Goal: Information Seeking & Learning: Learn about a topic

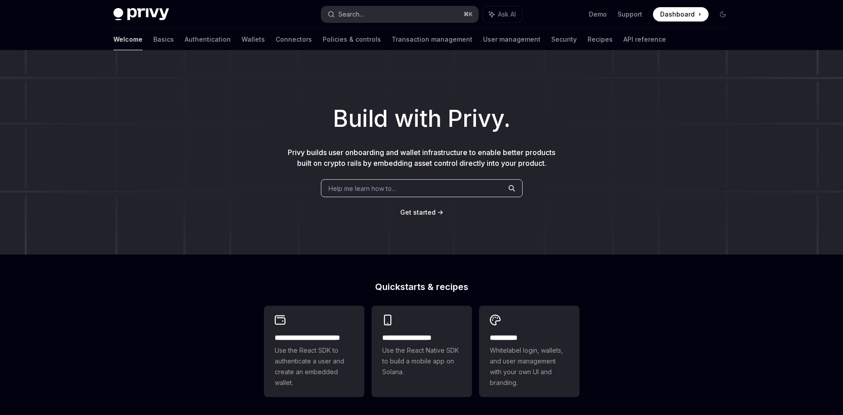
click at [357, 16] on div "Search..." at bounding box center [350, 14] width 25 height 11
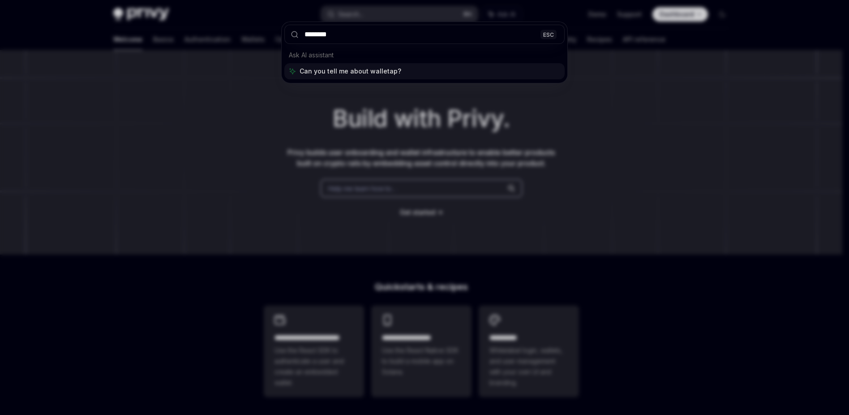
type input "*********"
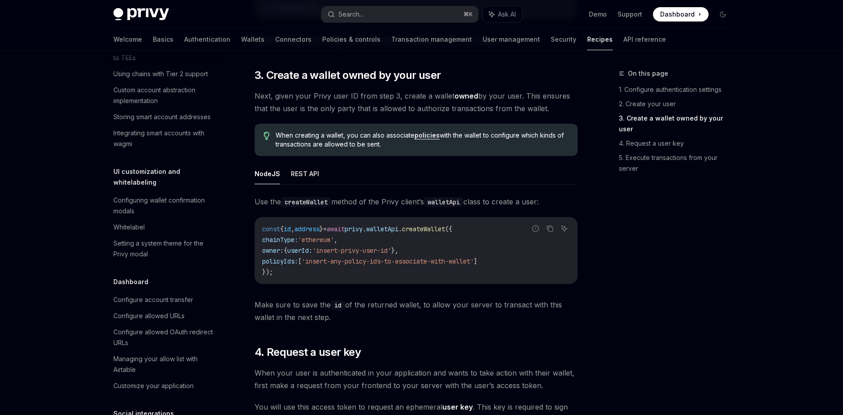
scroll to position [50, 0]
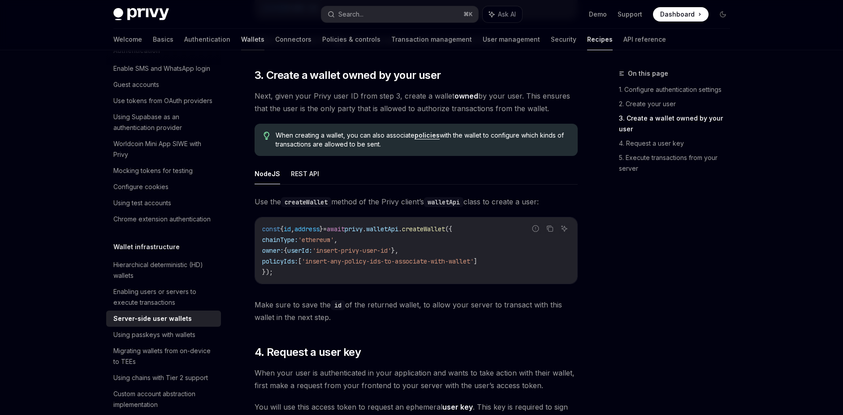
click at [241, 39] on link "Wallets" at bounding box center [252, 40] width 23 height 22
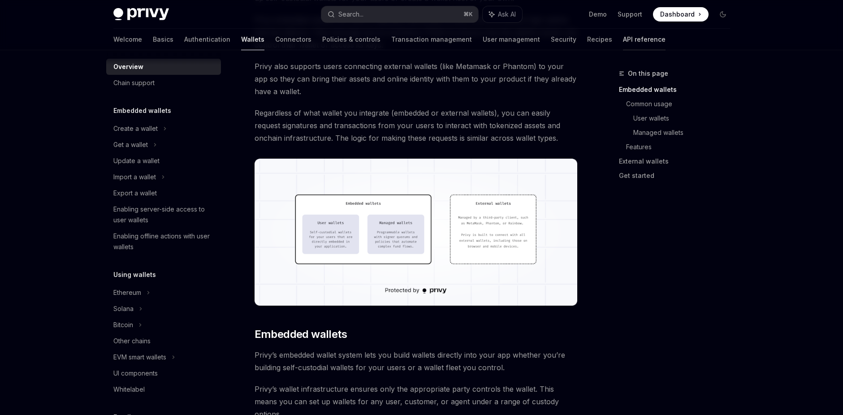
scroll to position [177, 0]
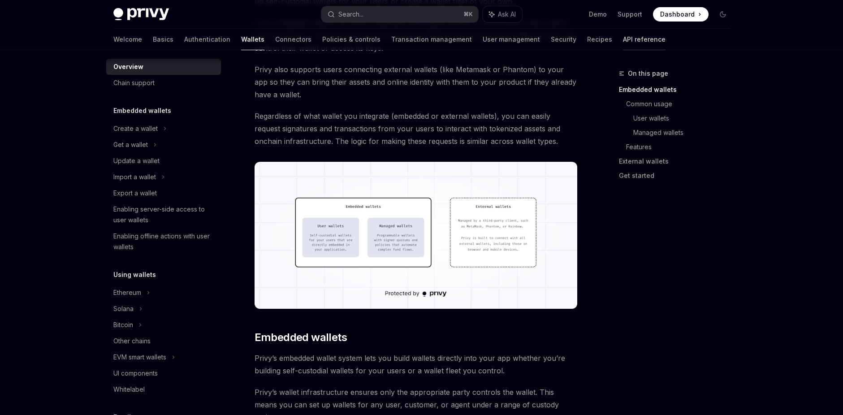
click at [623, 39] on link "API reference" at bounding box center [644, 40] width 43 height 22
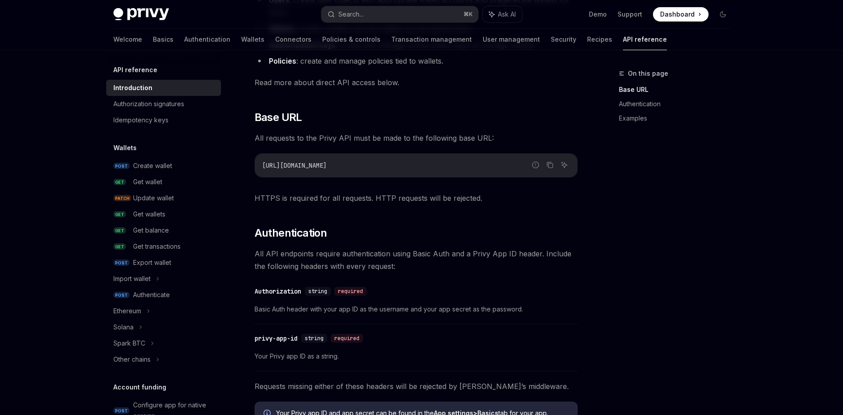
scroll to position [139, 0]
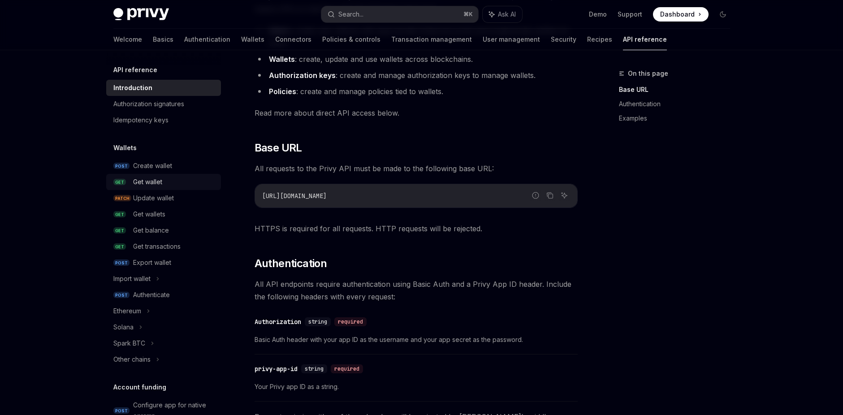
click at [147, 183] on div "Get wallet" at bounding box center [147, 182] width 29 height 11
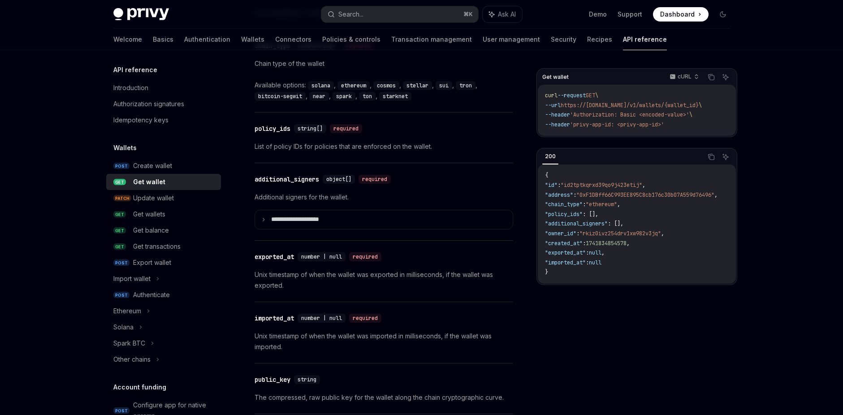
scroll to position [611, 0]
click at [158, 107] on div "Authorization signatures" at bounding box center [148, 104] width 71 height 11
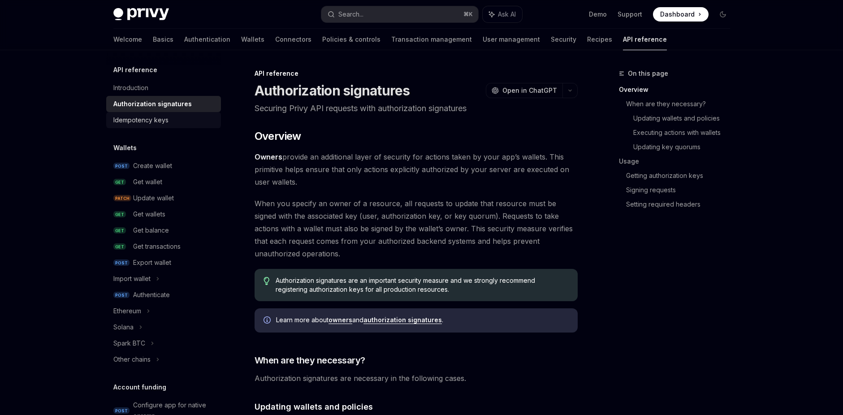
click at [149, 122] on div "Idempotency keys" at bounding box center [140, 120] width 55 height 11
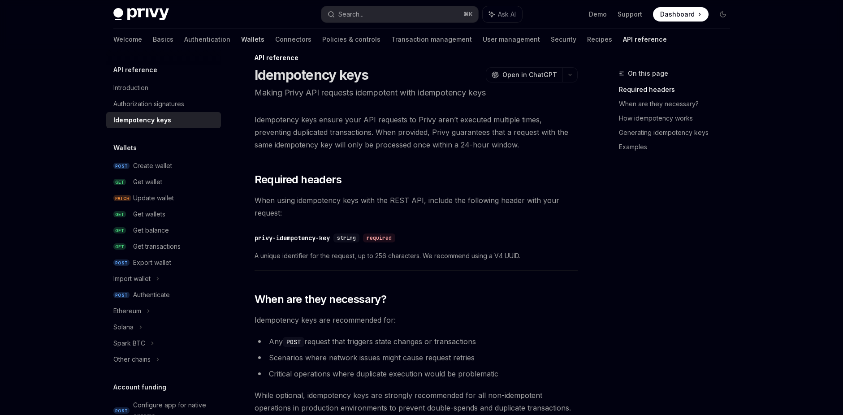
click at [241, 38] on link "Wallets" at bounding box center [252, 40] width 23 height 22
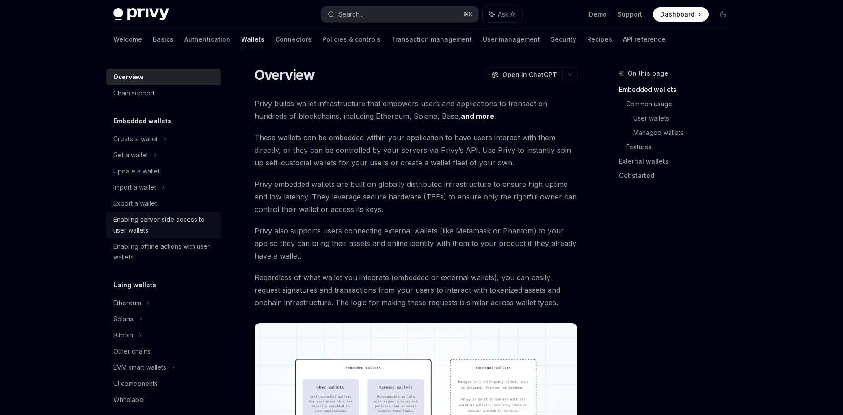
click at [146, 223] on div "Enabling server-side access to user wallets" at bounding box center [164, 225] width 102 height 22
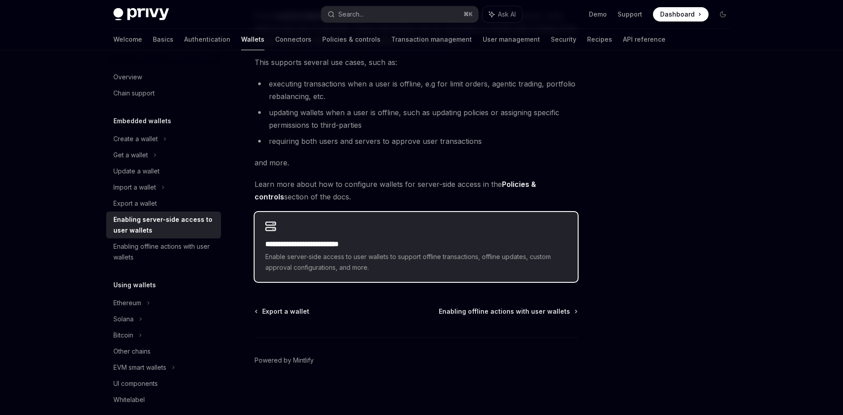
click at [356, 256] on span "Enable server-side access to user wallets to support offline transactions, offl…" at bounding box center [416, 262] width 302 height 22
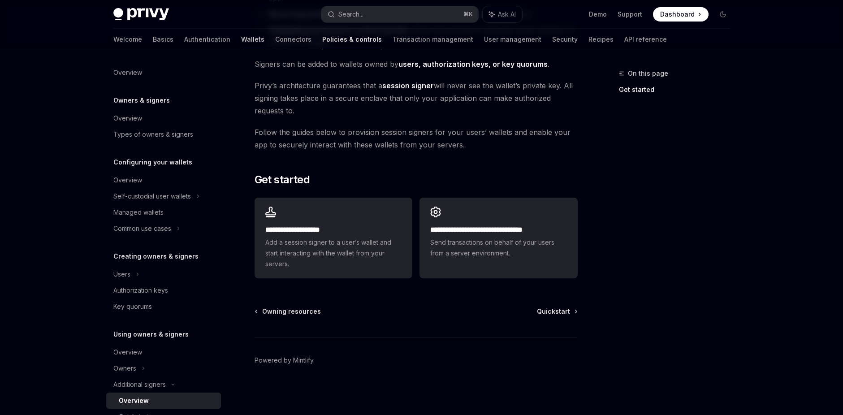
click at [241, 38] on link "Wallets" at bounding box center [252, 40] width 23 height 22
type textarea "*"
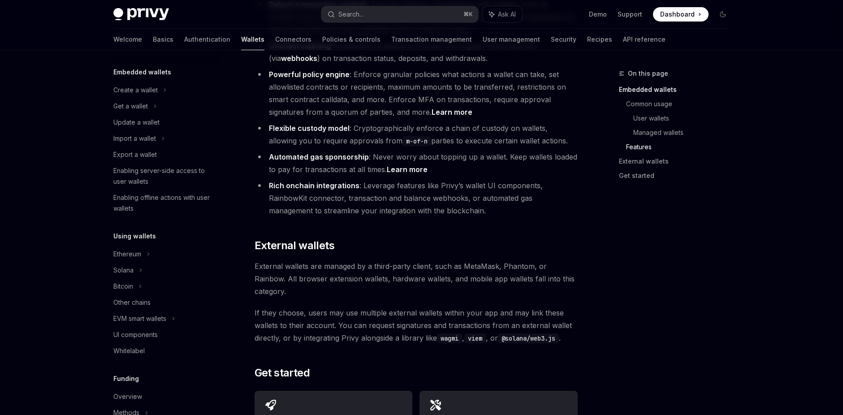
scroll to position [1356, 0]
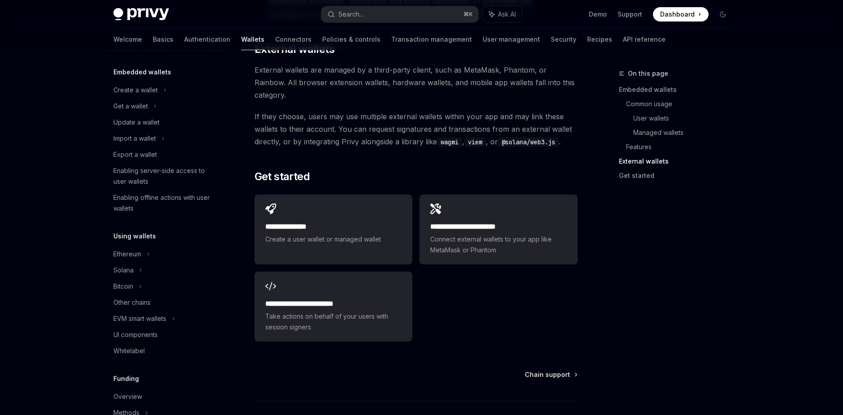
click at [360, 4] on div "Privy Docs home page Search... ⌘ K Ask AI Demo Support Dashboard Dashboard Sear…" at bounding box center [421, 14] width 617 height 29
click at [362, 12] on div "Search..." at bounding box center [350, 14] width 25 height 11
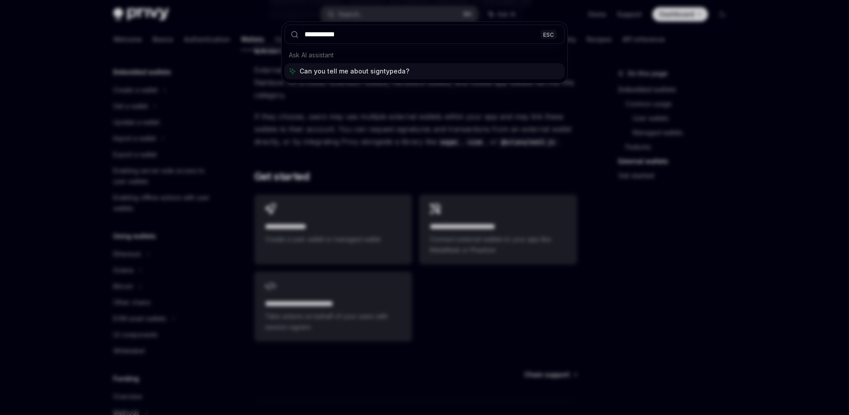
type input "**********"
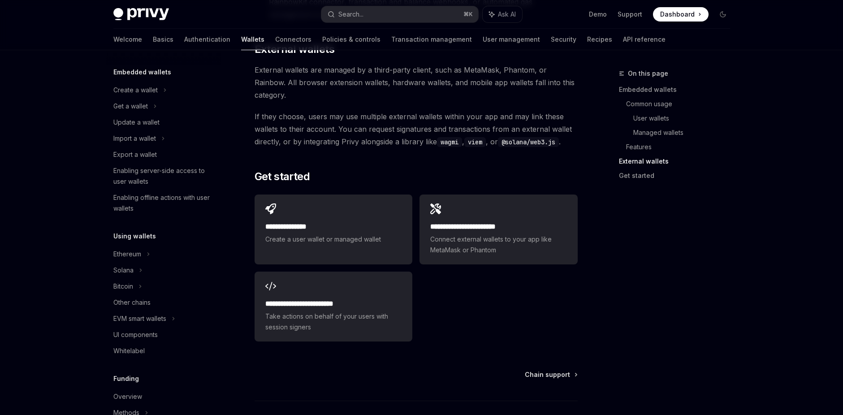
type textarea "*"
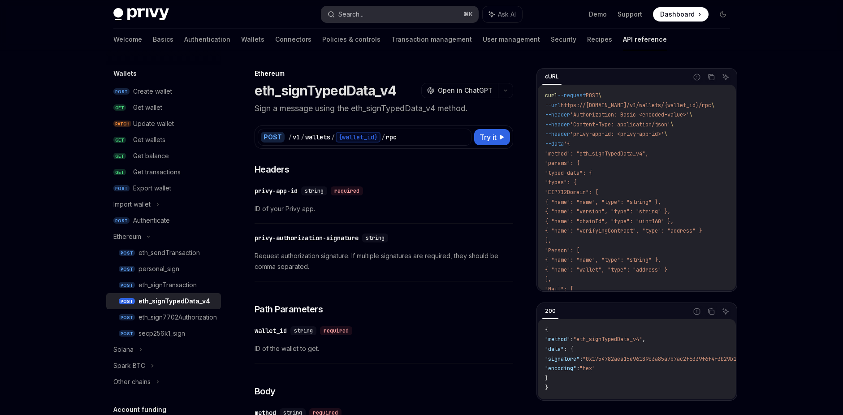
click at [367, 9] on button "Search... ⌘ K" at bounding box center [399, 14] width 157 height 16
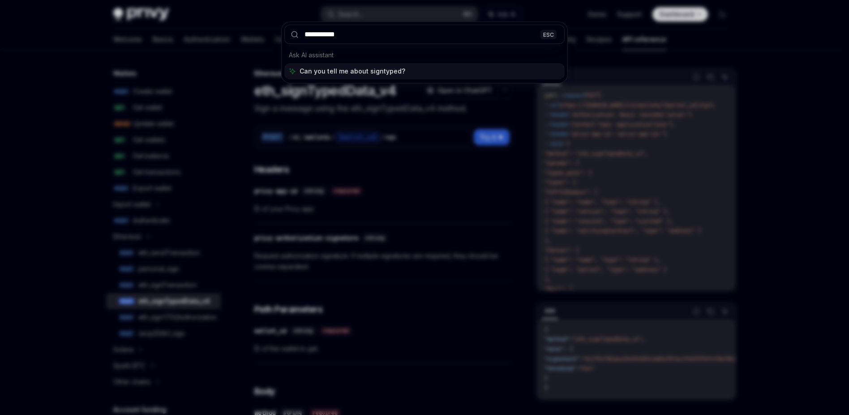
type input "**********"
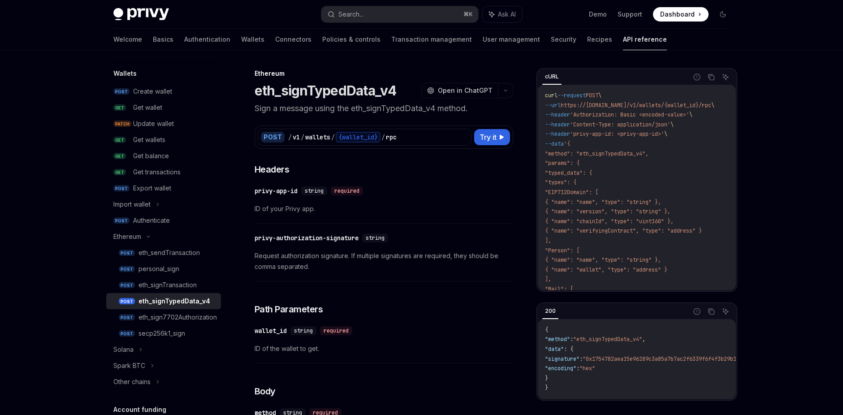
type textarea "*"
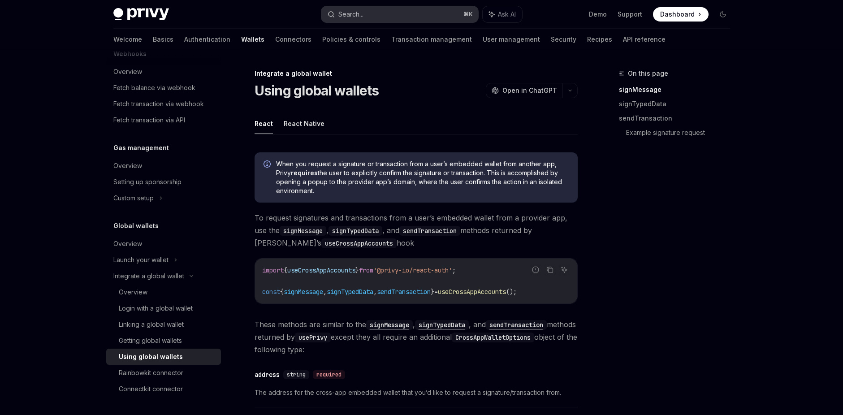
click at [387, 16] on button "Search... ⌘ K" at bounding box center [399, 14] width 157 height 16
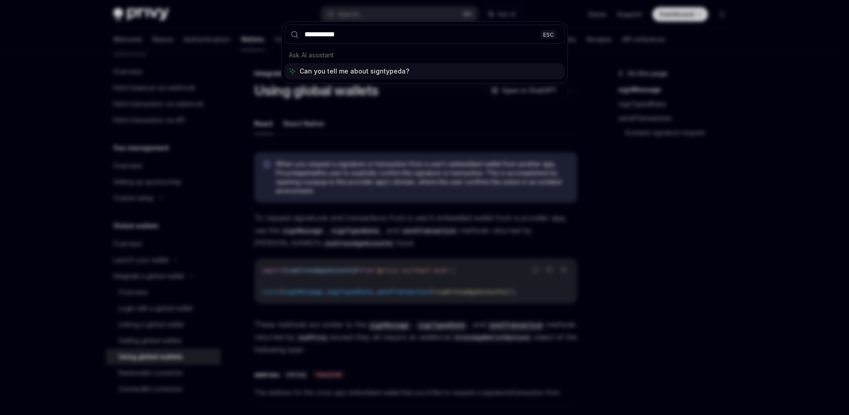
type input "**********"
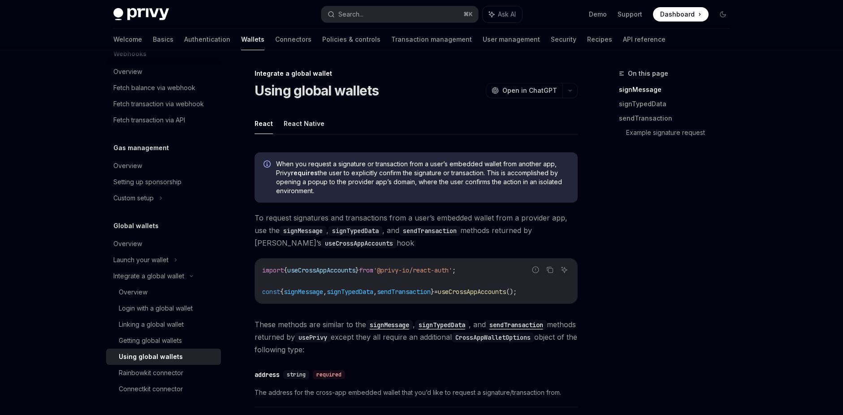
type textarea "*"
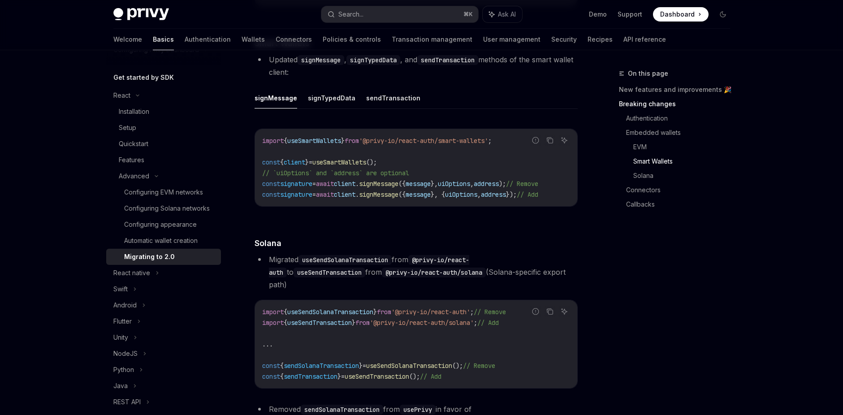
scroll to position [87, 0]
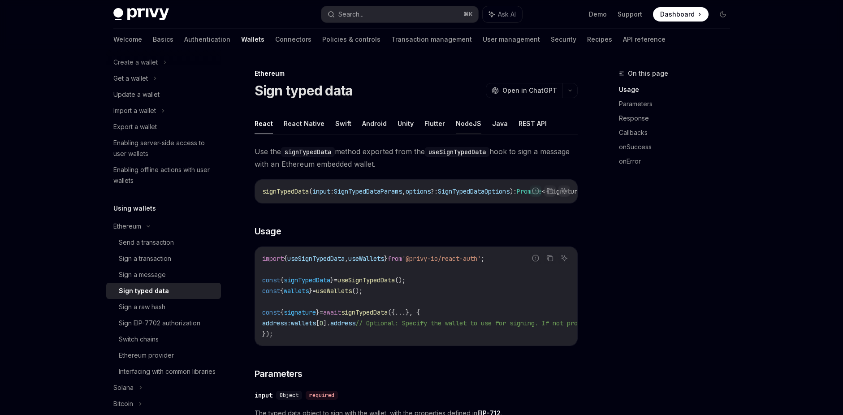
click at [464, 123] on button "NodeJS" at bounding box center [469, 123] width 26 height 21
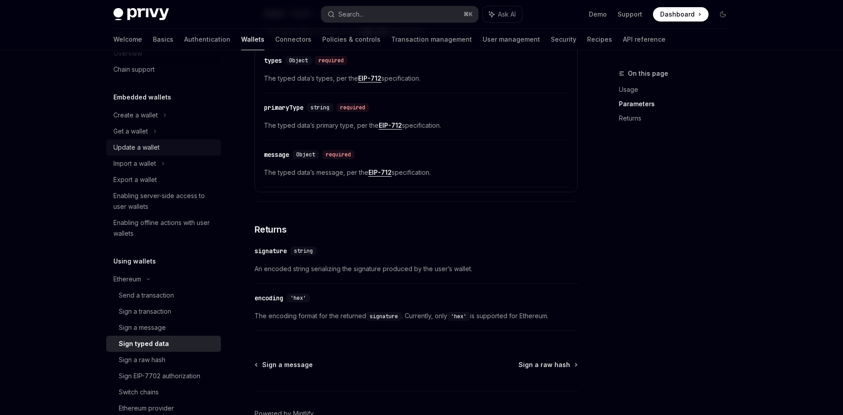
scroll to position [6, 0]
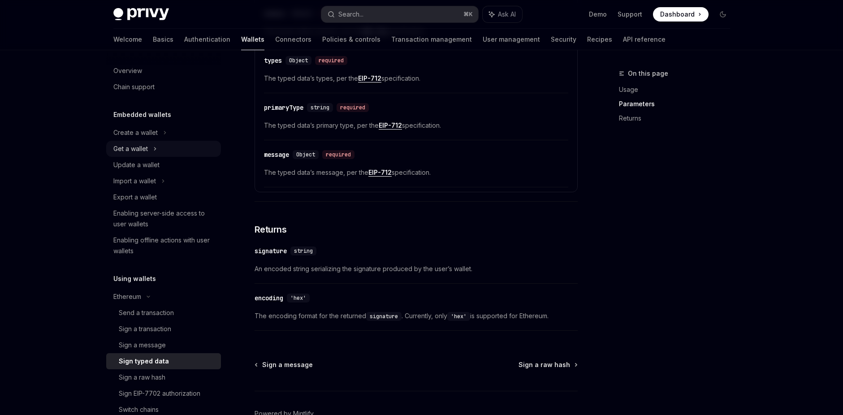
click at [147, 154] on div "Get a wallet" at bounding box center [163, 149] width 115 height 16
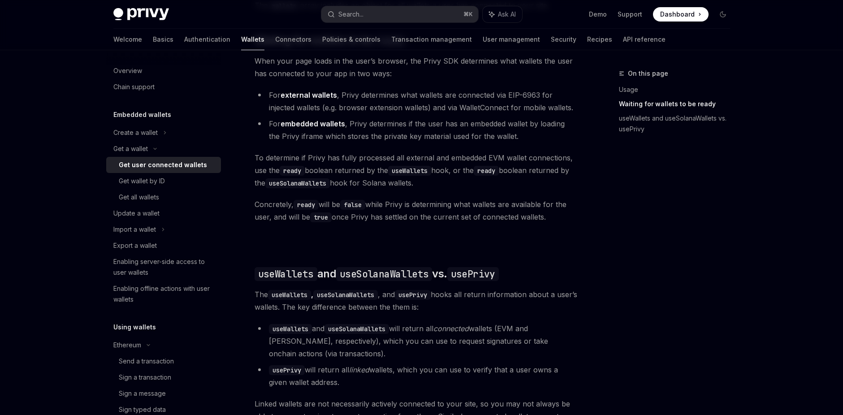
scroll to position [796, 0]
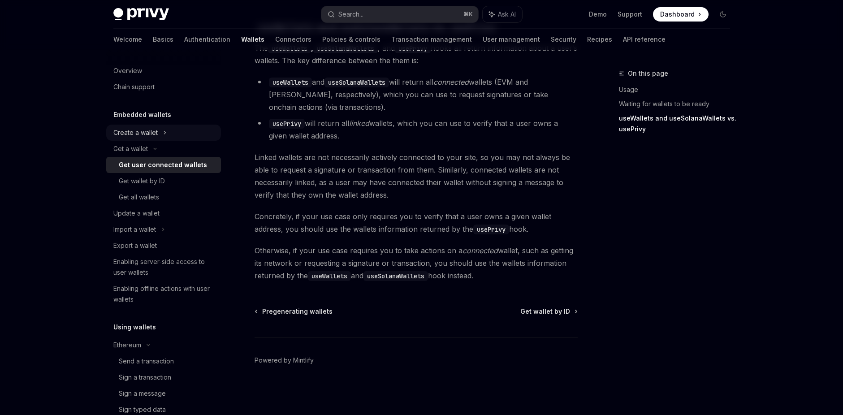
click at [151, 131] on div "Create a wallet" at bounding box center [135, 132] width 44 height 11
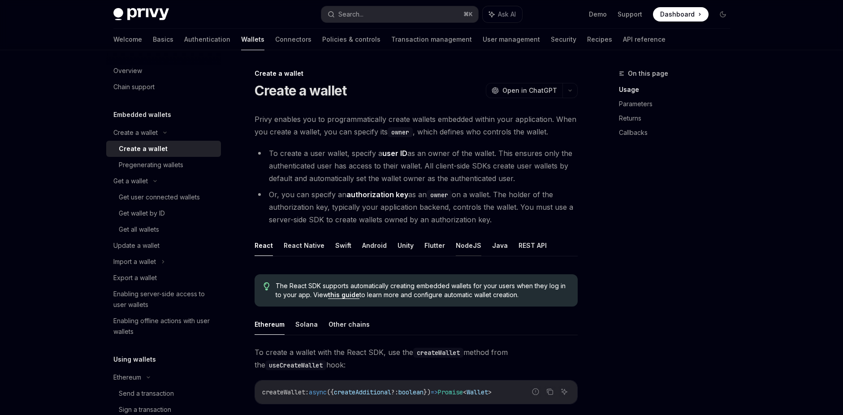
click at [456, 246] on button "NodeJS" at bounding box center [469, 245] width 26 height 21
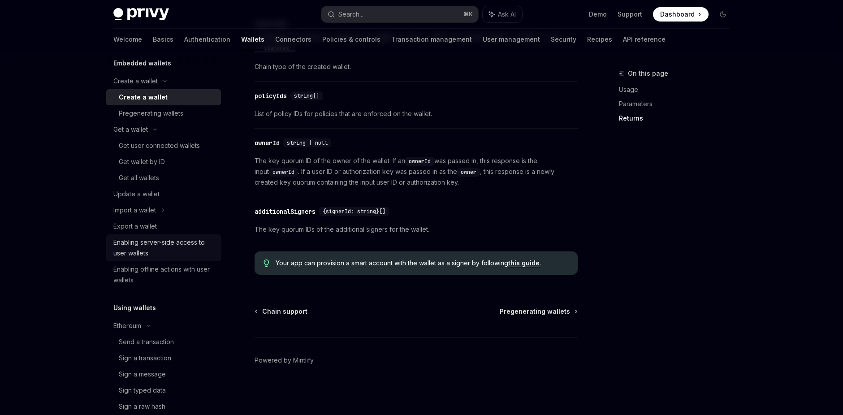
scroll to position [194, 0]
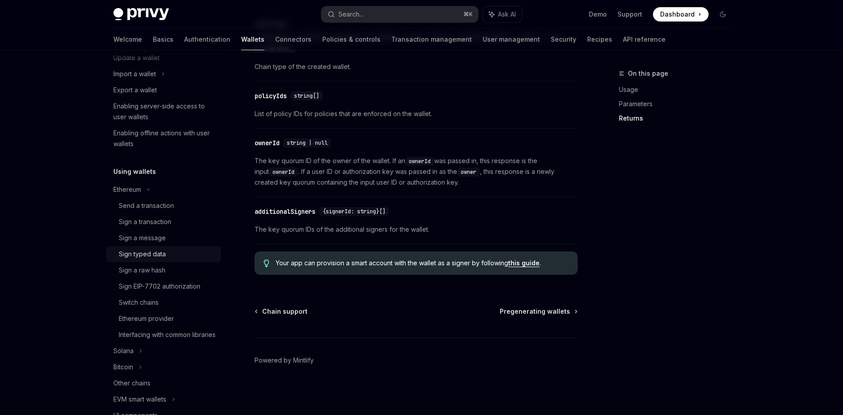
click at [154, 256] on div "Sign typed data" at bounding box center [142, 254] width 47 height 11
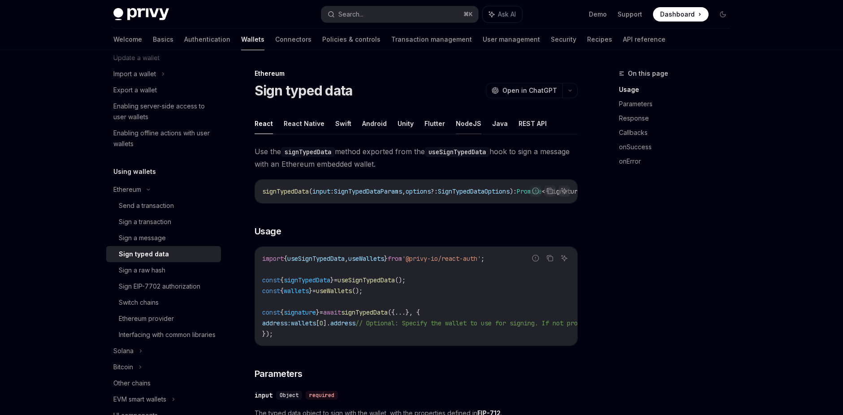
click at [462, 124] on button "NodeJS" at bounding box center [469, 123] width 26 height 21
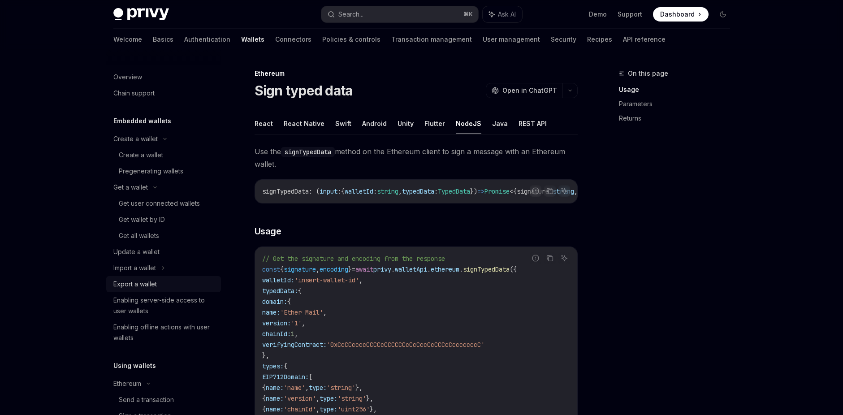
click at [145, 280] on div "Export a wallet" at bounding box center [134, 284] width 43 height 11
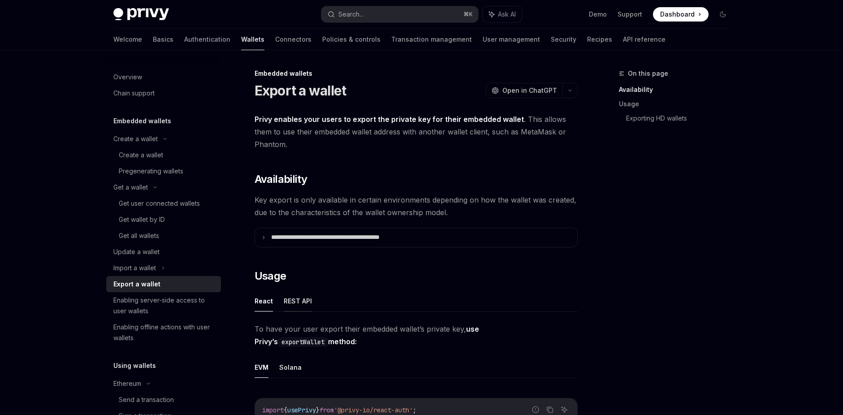
click at [298, 305] on button "REST API" at bounding box center [298, 300] width 28 height 21
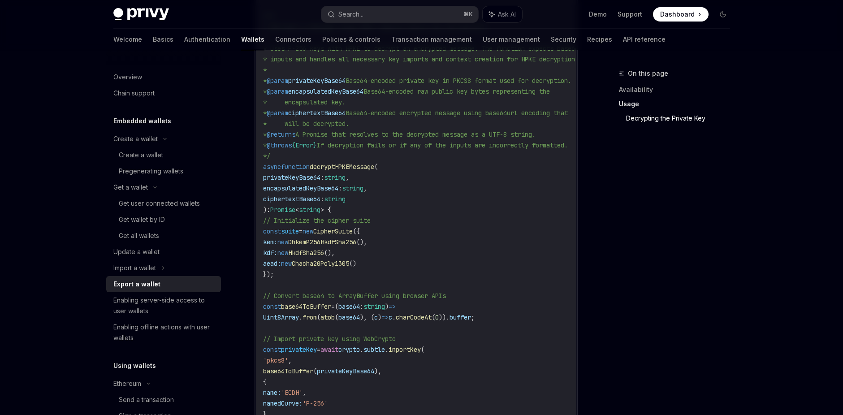
scroll to position [1153, 0]
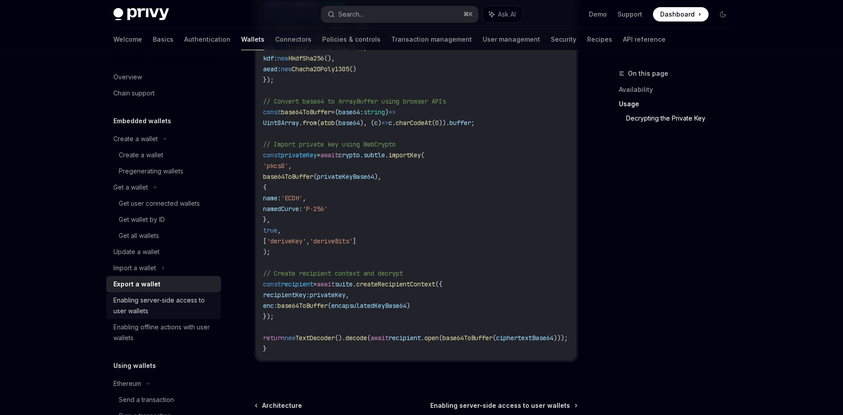
click at [175, 306] on div "Enabling server-side access to user wallets" at bounding box center [164, 306] width 102 height 22
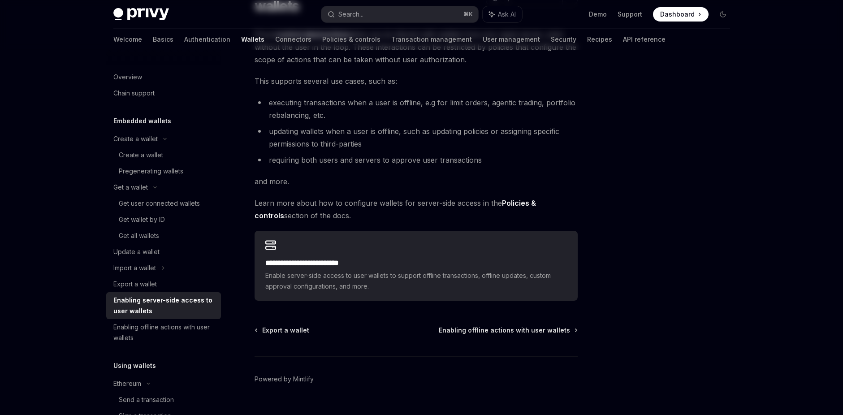
scroll to position [120, 0]
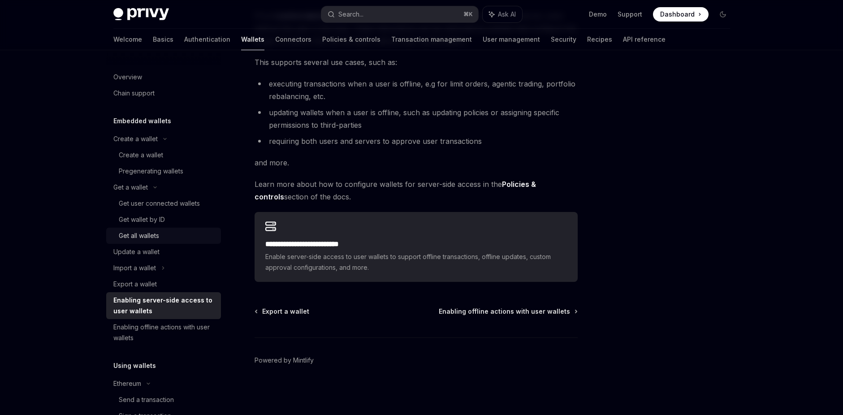
click at [141, 239] on div "Get all wallets" at bounding box center [139, 235] width 40 height 11
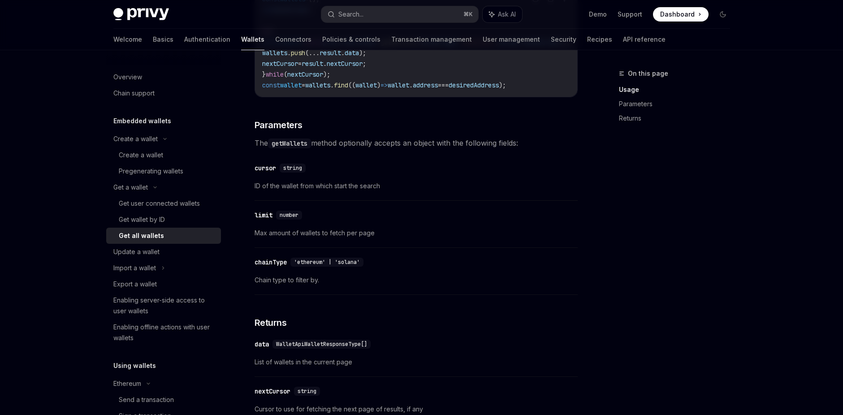
scroll to position [276, 0]
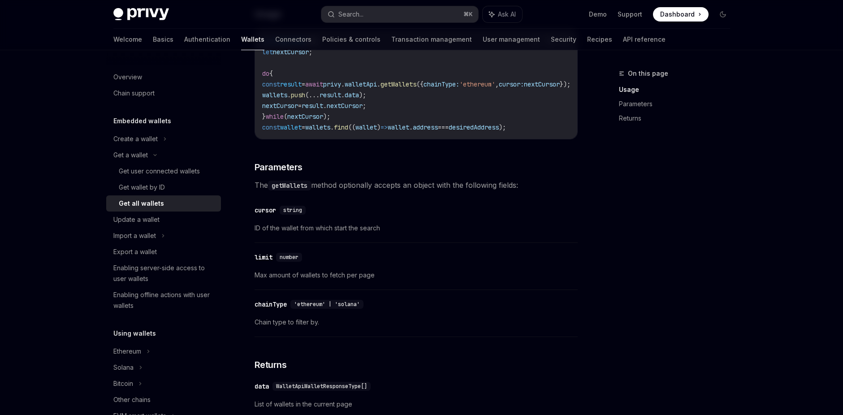
scroll to position [198, 0]
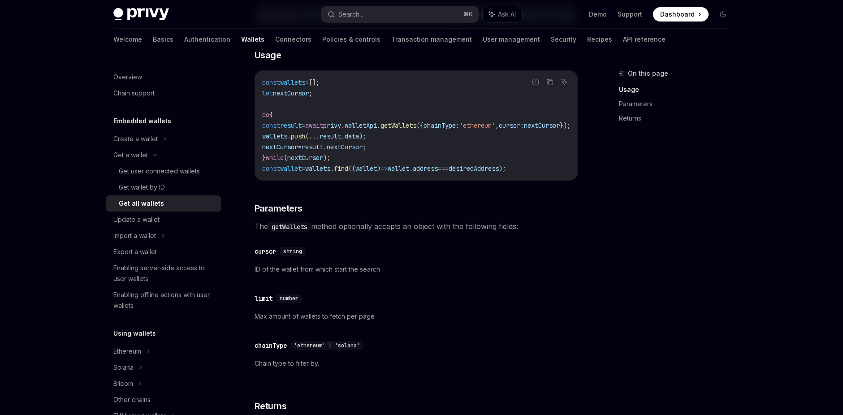
type textarea "*"
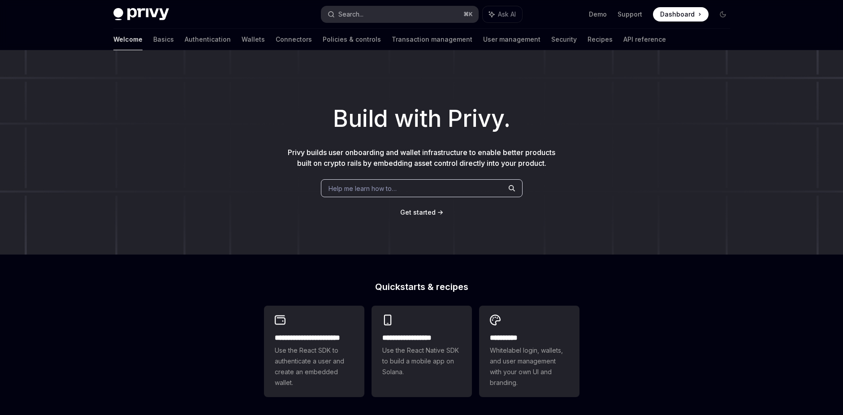
click at [362, 10] on div "Search..." at bounding box center [350, 14] width 25 height 11
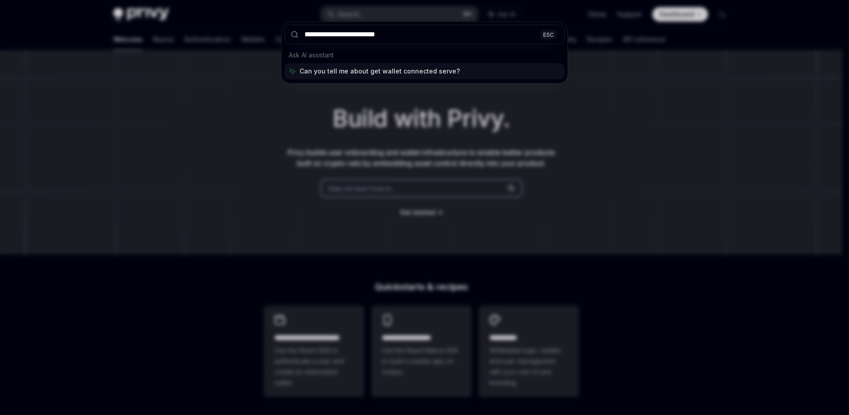
type input "**********"
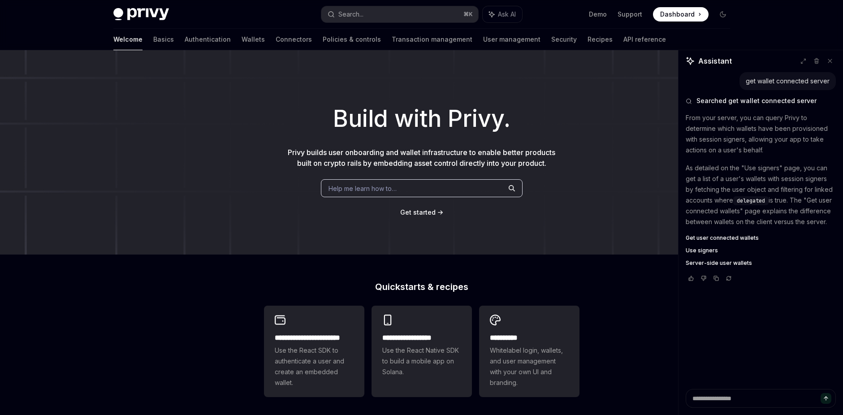
click at [717, 241] on span "Get user connected wallets" at bounding box center [722, 237] width 73 height 7
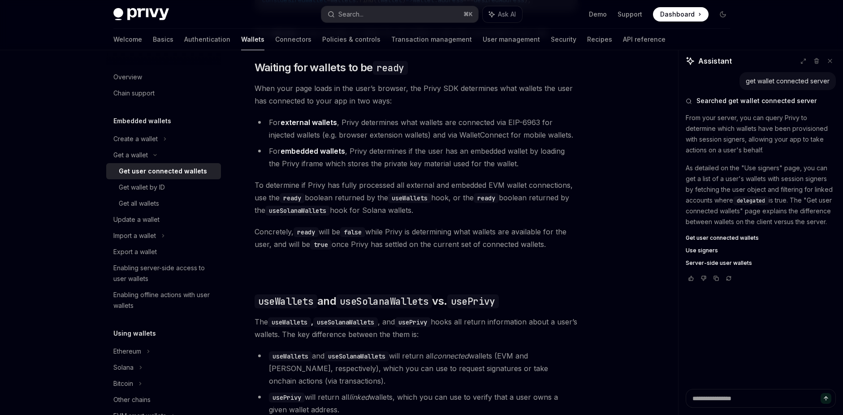
scroll to position [599, 0]
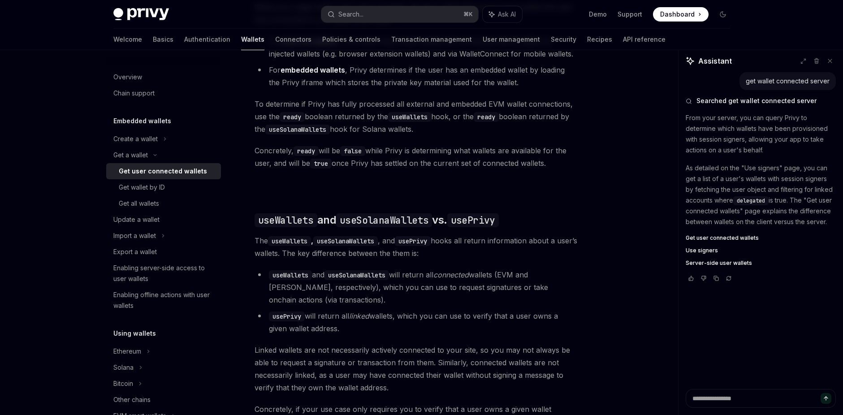
click at [717, 267] on span "Server-side user wallets" at bounding box center [719, 262] width 66 height 7
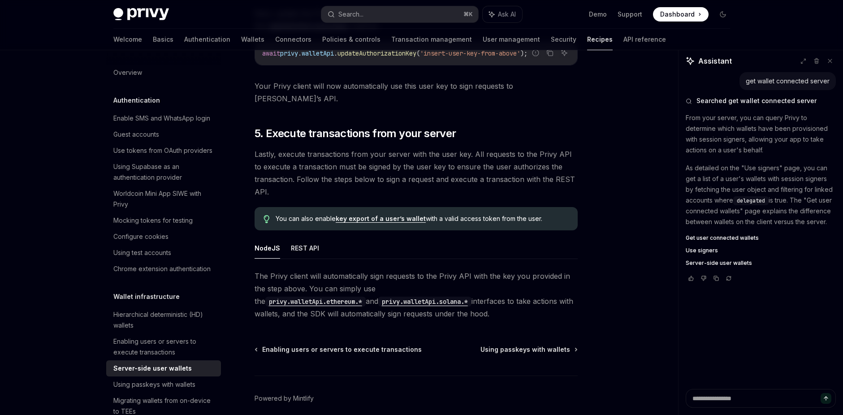
scroll to position [1668, 0]
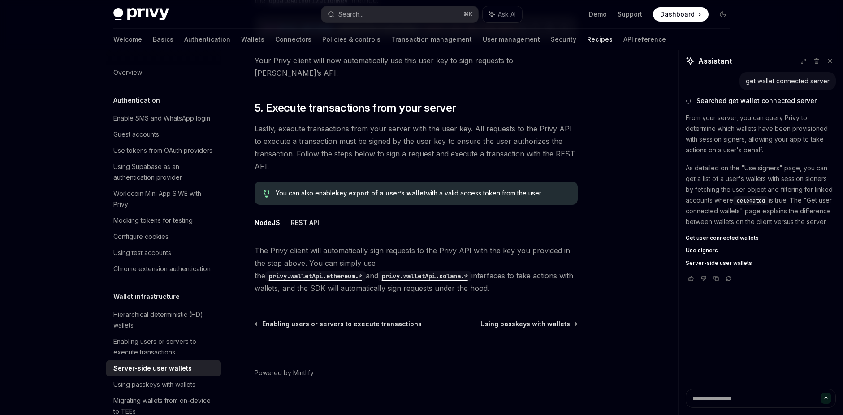
click at [720, 241] on span "Get user connected wallets" at bounding box center [722, 237] width 73 height 7
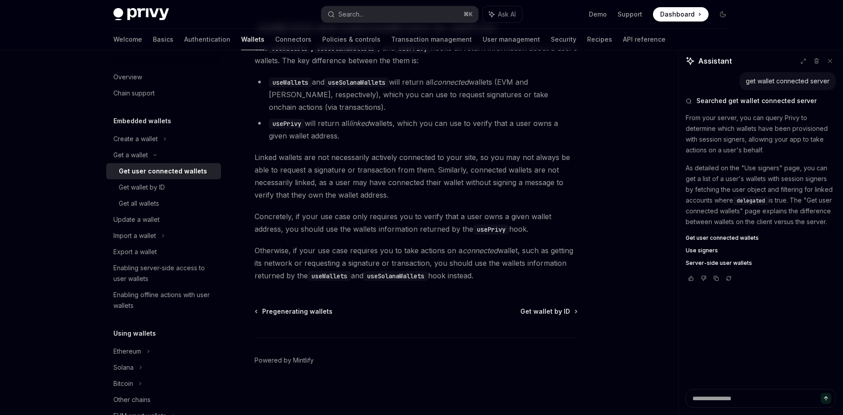
scroll to position [796, 0]
click at [423, 185] on span "Linked wallets are not necessarily actively connected to your site, so you may …" at bounding box center [415, 176] width 323 height 50
click at [132, 278] on div "Enabling server-side access to user wallets" at bounding box center [164, 274] width 102 height 22
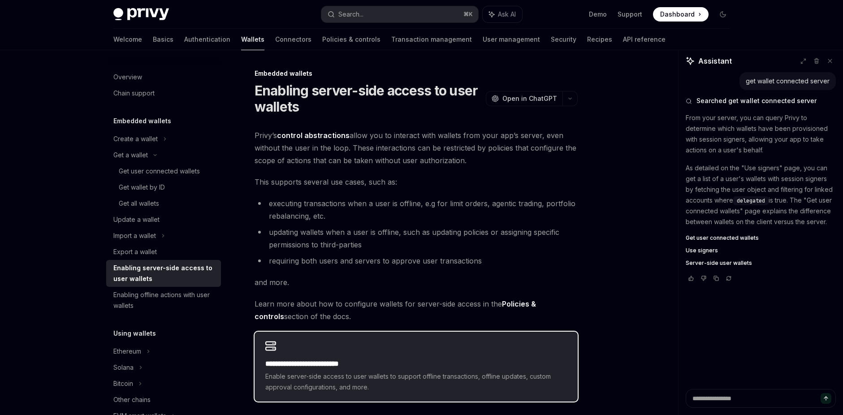
click at [370, 362] on h2 "**********" at bounding box center [416, 363] width 302 height 11
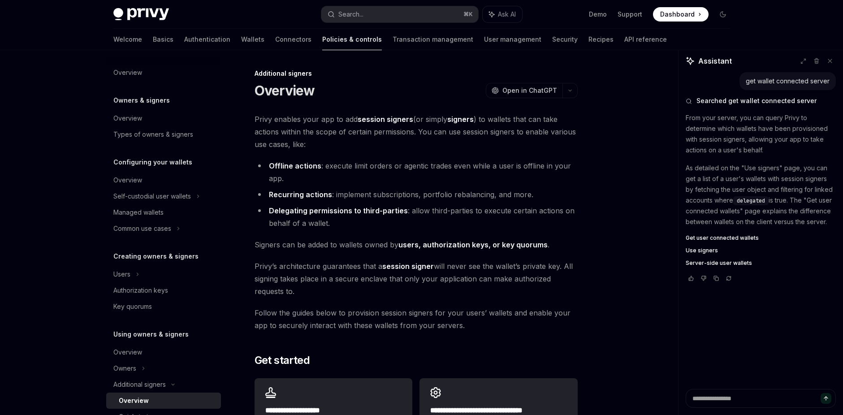
scroll to position [181, 0]
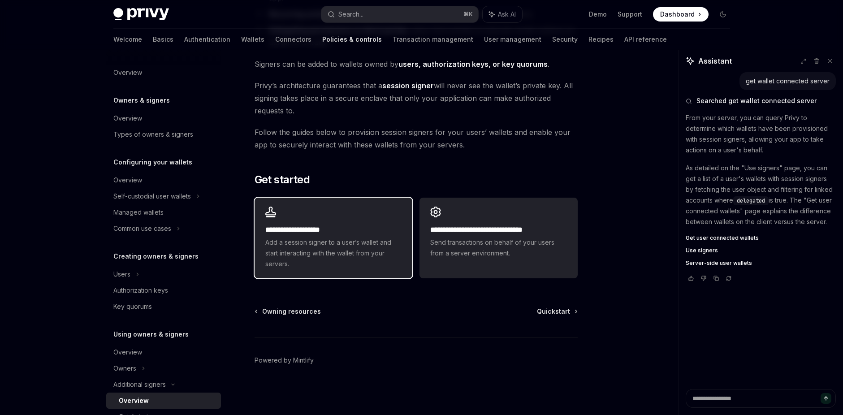
click at [326, 233] on h2 "**********" at bounding box center [333, 229] width 136 height 11
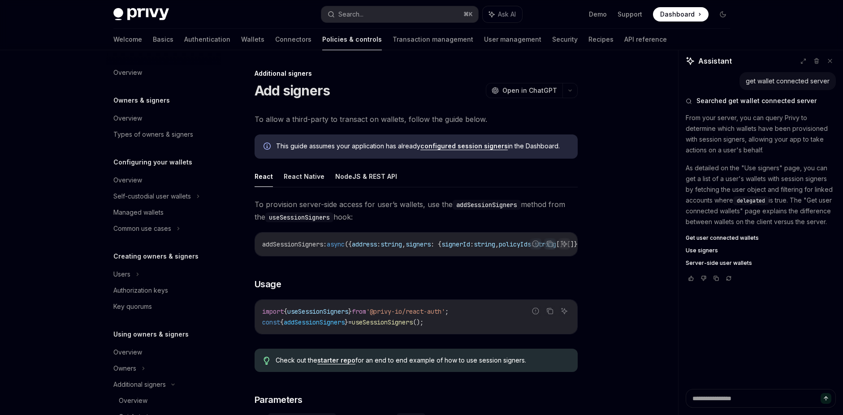
scroll to position [216, 0]
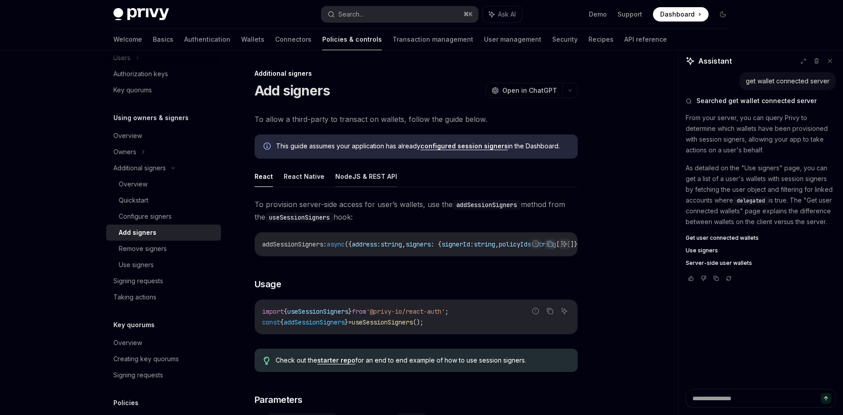
click at [356, 181] on button "NodeJS & REST API" at bounding box center [366, 176] width 62 height 21
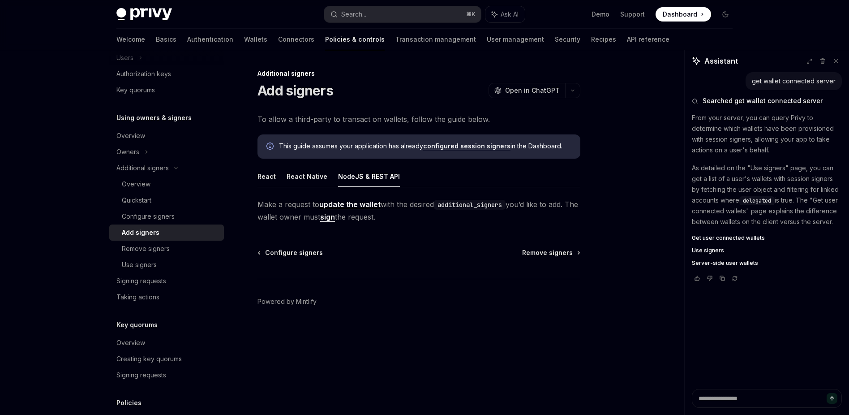
click at [276, 177] on ul "React React Native NodeJS & REST API" at bounding box center [419, 177] width 323 height 22
click at [263, 177] on button "React" at bounding box center [267, 176] width 18 height 21
type textarea "*"
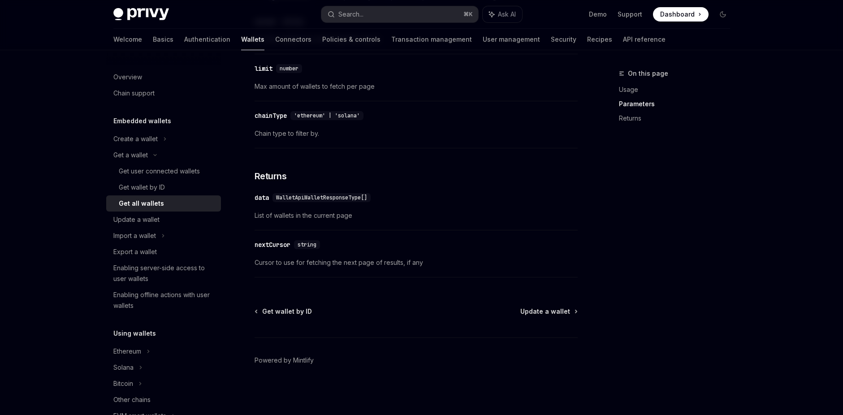
scroll to position [433, 0]
click at [150, 218] on div "Update a wallet" at bounding box center [136, 219] width 46 height 11
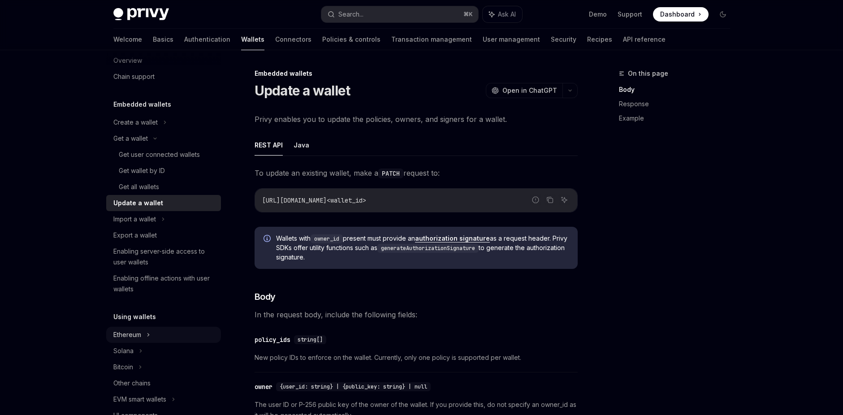
click at [133, 336] on div "Ethereum" at bounding box center [127, 334] width 28 height 11
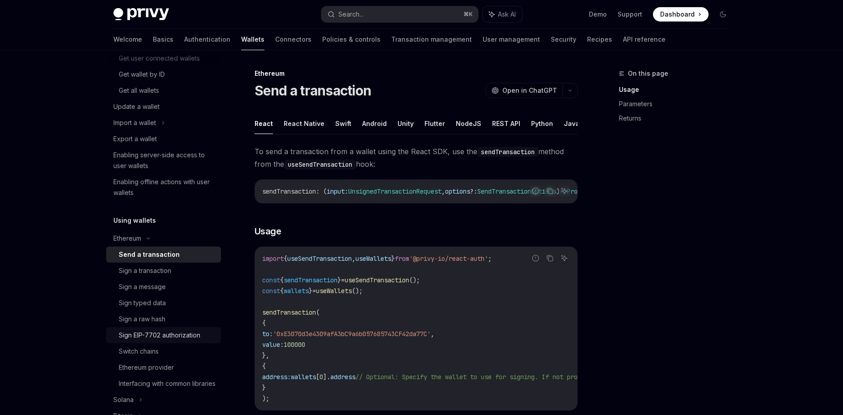
scroll to position [180, 0]
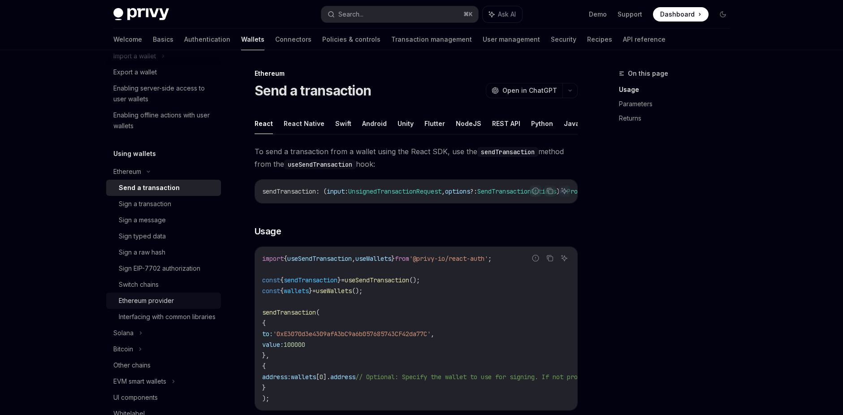
click at [154, 304] on div "Ethereum provider" at bounding box center [146, 300] width 55 height 11
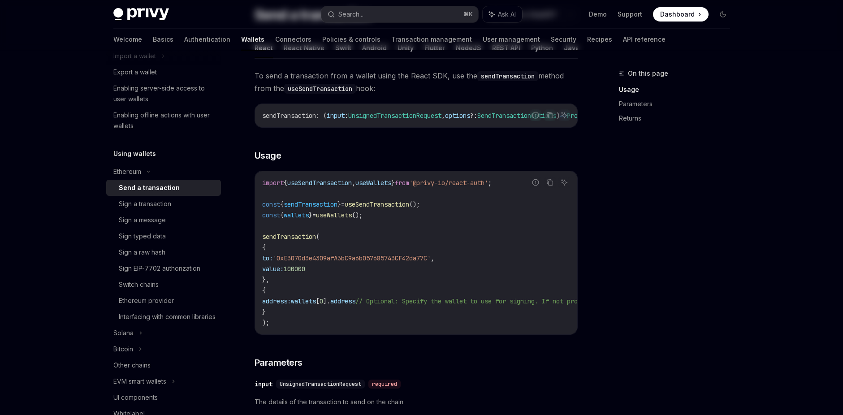
scroll to position [82, 0]
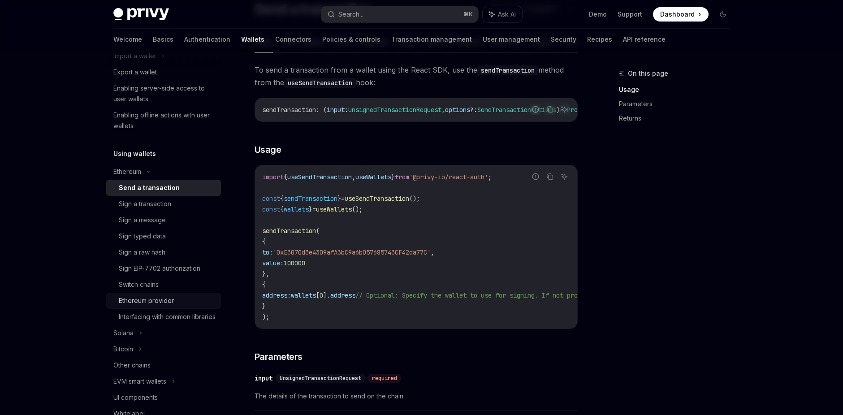
click at [141, 300] on div "Ethereum provider" at bounding box center [146, 300] width 55 height 11
click at [140, 300] on div "Ethereum provider" at bounding box center [146, 300] width 55 height 11
click at [147, 238] on div "Sign typed data" at bounding box center [142, 236] width 47 height 11
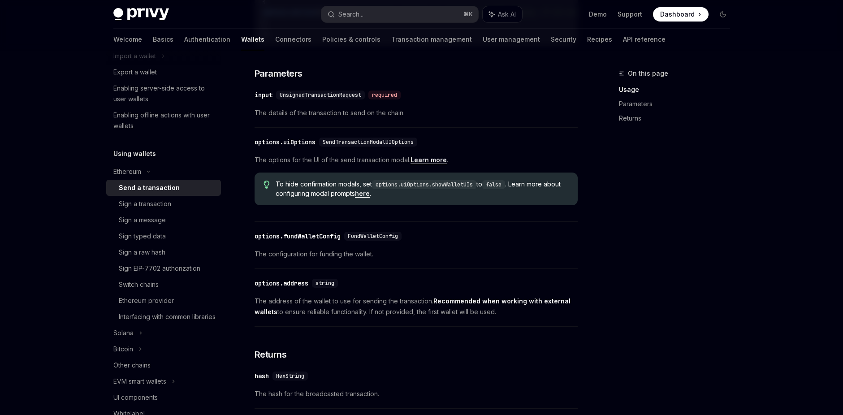
scroll to position [191, 0]
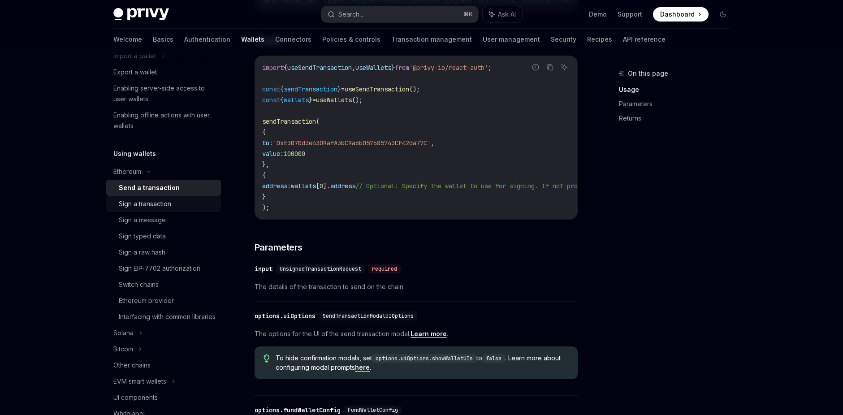
click at [157, 204] on div "Sign a transaction" at bounding box center [145, 203] width 52 height 11
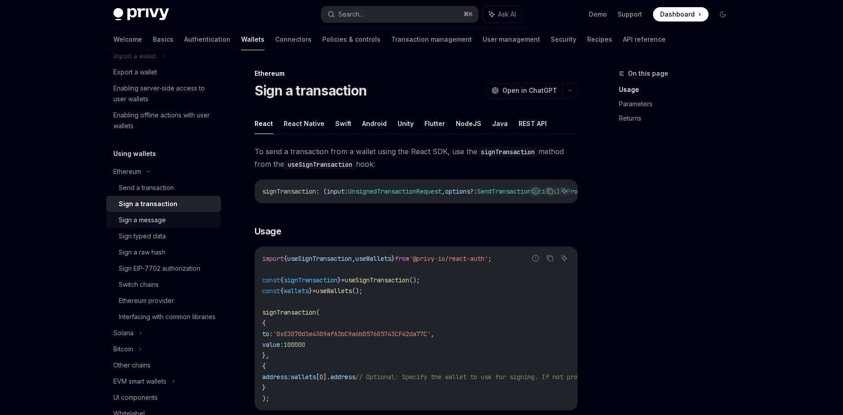
click at [153, 218] on div "Sign a message" at bounding box center [142, 220] width 47 height 11
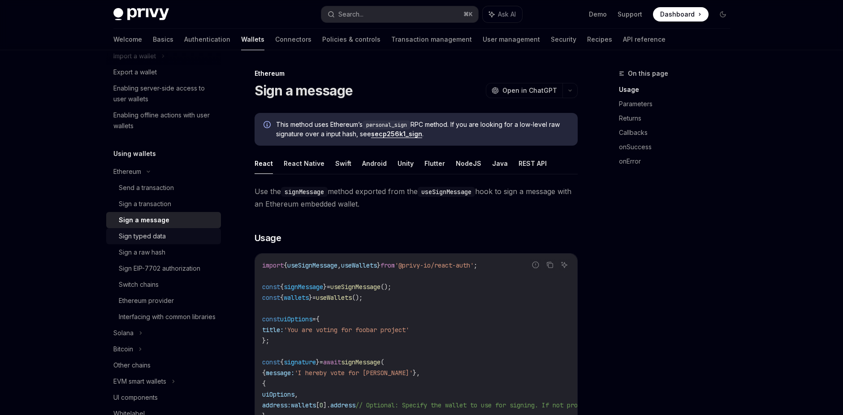
click at [147, 229] on link "Sign typed data" at bounding box center [163, 236] width 115 height 16
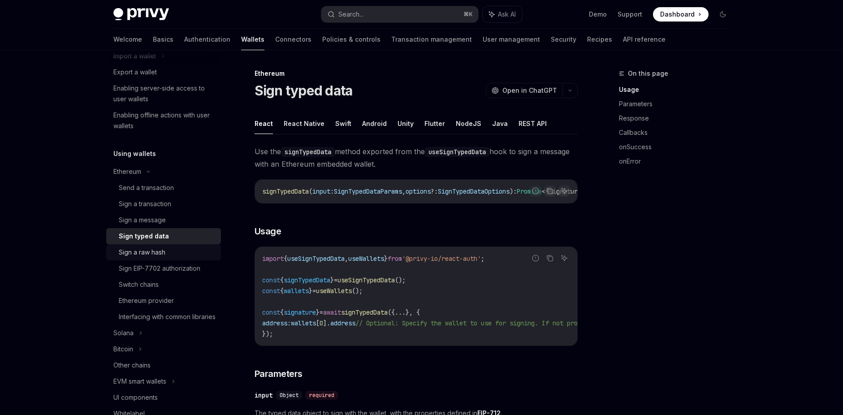
click at [149, 257] on div "Sign a raw hash" at bounding box center [142, 252] width 47 height 11
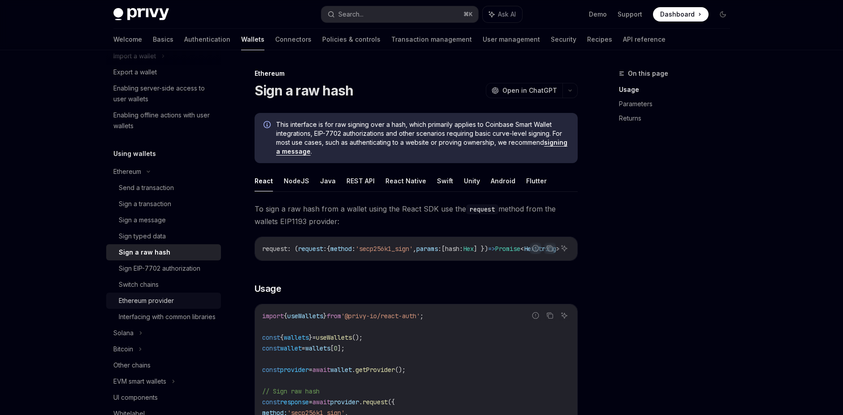
click at [144, 301] on div "Ethereum provider" at bounding box center [146, 300] width 55 height 11
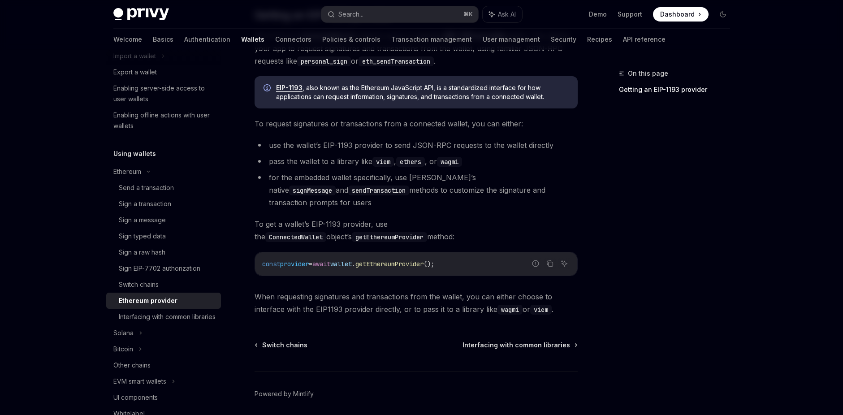
scroll to position [107, 0]
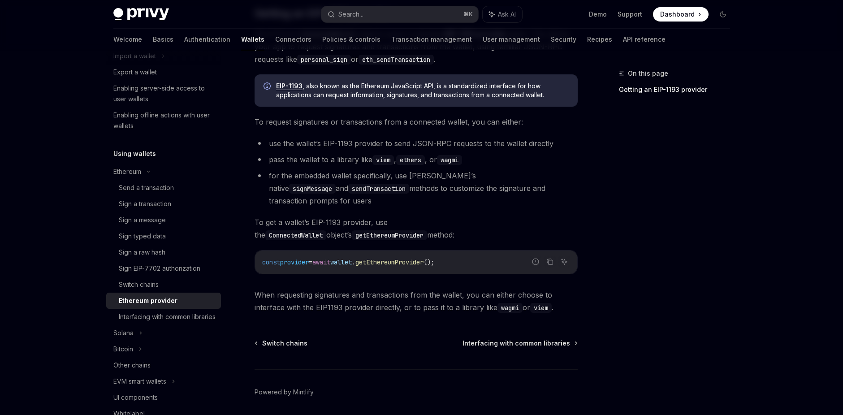
click at [326, 230] on code "ConnectedWallet" at bounding box center [295, 235] width 61 height 10
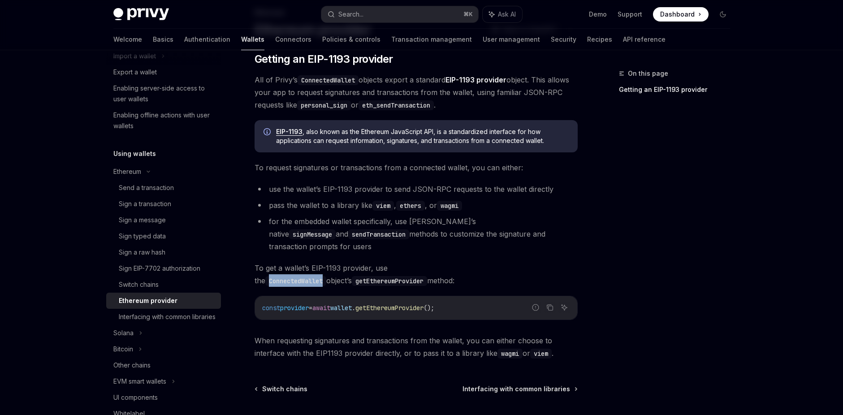
scroll to position [0, 0]
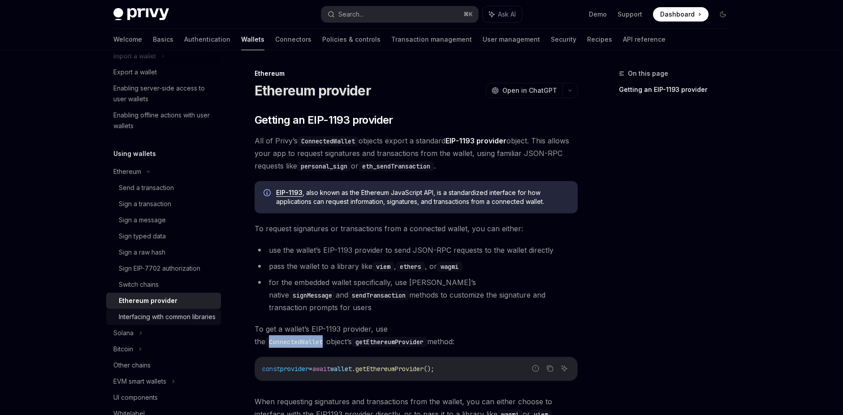
click at [149, 319] on div "Interfacing with common libraries" at bounding box center [167, 316] width 97 height 11
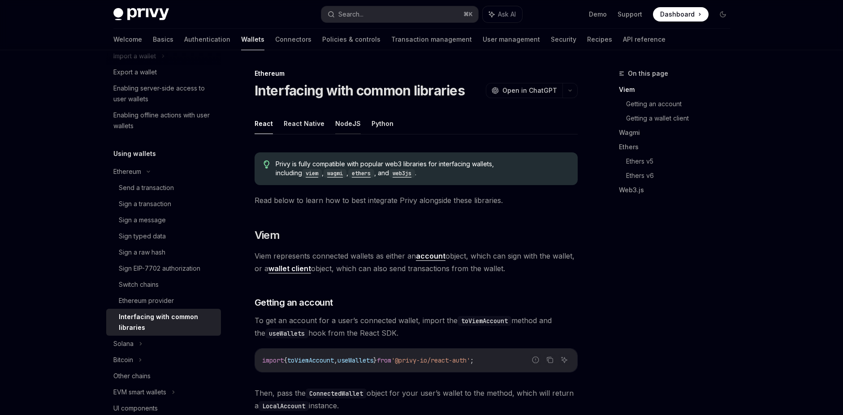
click at [341, 124] on button "NodeJS" at bounding box center [348, 123] width 26 height 21
type textarea "*"
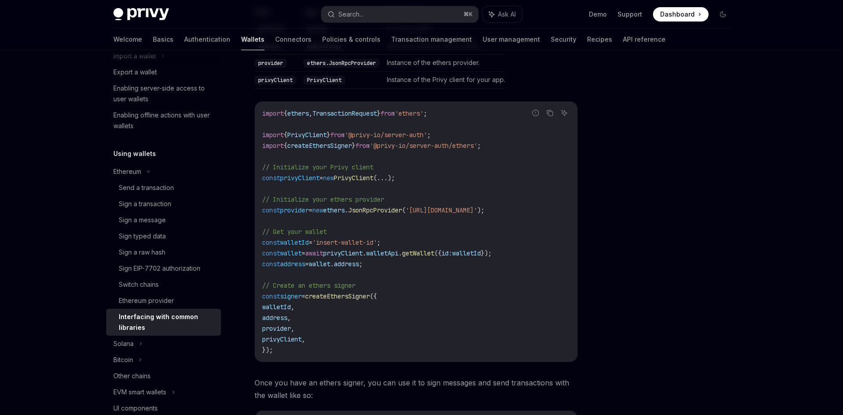
scroll to position [919, 0]
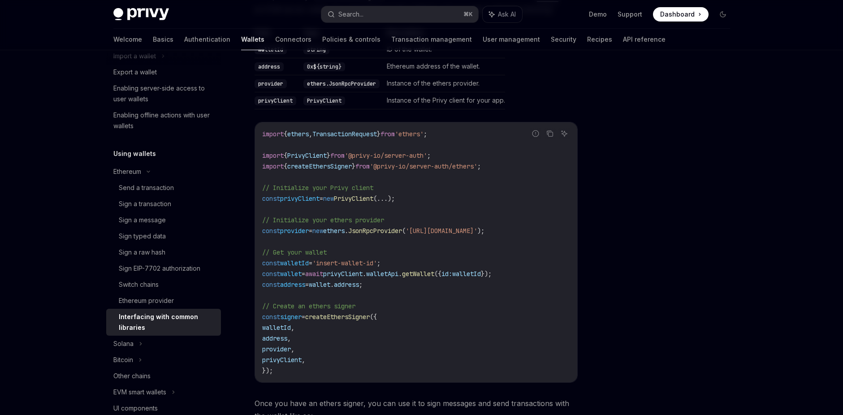
click at [394, 151] on span "'@privy-io/server-auth'" at bounding box center [386, 155] width 82 height 8
click at [404, 162] on span "'@privy-io/server-auth/ethers'" at bounding box center [424, 166] width 108 height 8
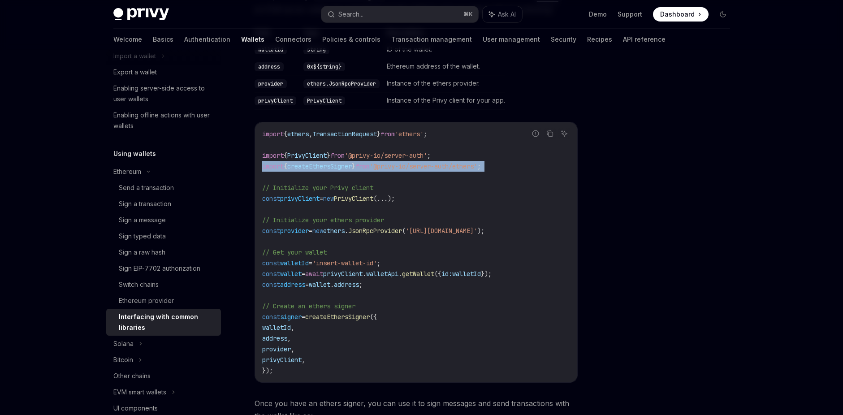
click at [404, 162] on span "'@privy-io/server-auth/ethers'" at bounding box center [424, 166] width 108 height 8
copy code "import { createEthersSigner } from '@privy-io/server-auth/ethers' ;"
click at [390, 223] on code "import { ethers , TransactionRequest } from 'ethers' ; import { PrivyClient } f…" at bounding box center [416, 252] width 308 height 247
click at [472, 254] on code "import { ethers , TransactionRequest } from 'ethers' ; import { PrivyClient } f…" at bounding box center [416, 252] width 308 height 247
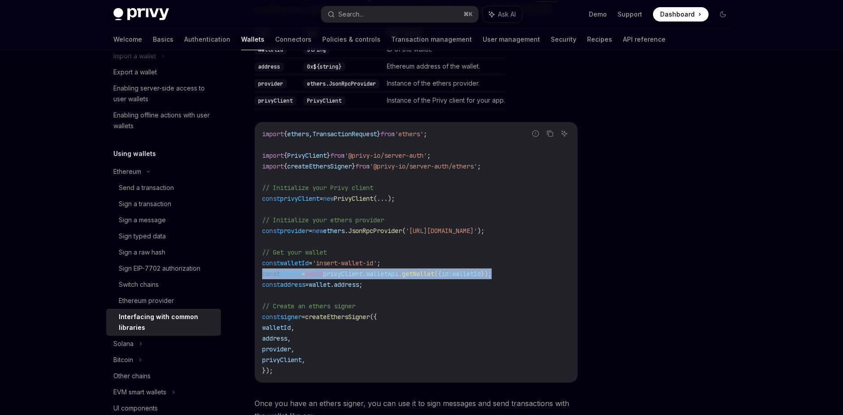
drag, startPoint x: 540, startPoint y: 251, endPoint x: 248, endPoint y: 253, distance: 292.1
copy span "const wallet = await privyClient . walletApi . getWallet ({ id: walletId });"
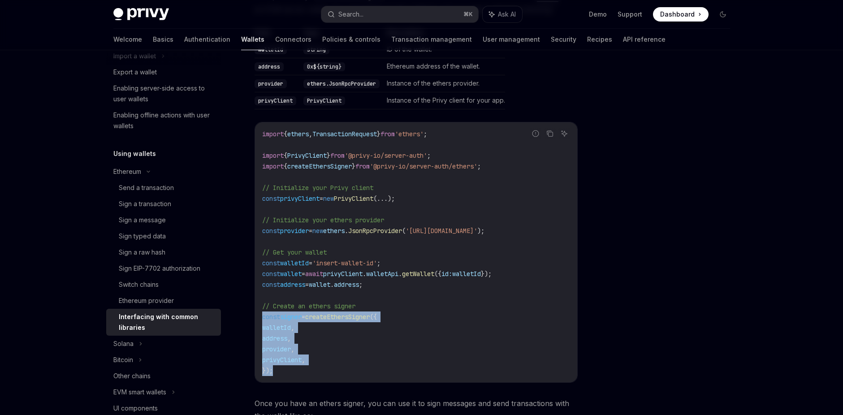
drag, startPoint x: 281, startPoint y: 347, endPoint x: 259, endPoint y: 295, distance: 55.8
click at [259, 295] on div "import { ethers , TransactionRequest } from 'ethers' ; import { PrivyClient } f…" at bounding box center [416, 252] width 322 height 260
copy code "const signer = createEthersSigner ({ walletId , address , provider , privyClien…"
click at [373, 229] on code "import { ethers , TransactionRequest } from 'ethers' ; import { PrivyClient } f…" at bounding box center [416, 252] width 308 height 247
click at [345, 227] on span "ethers" at bounding box center [334, 231] width 22 height 8
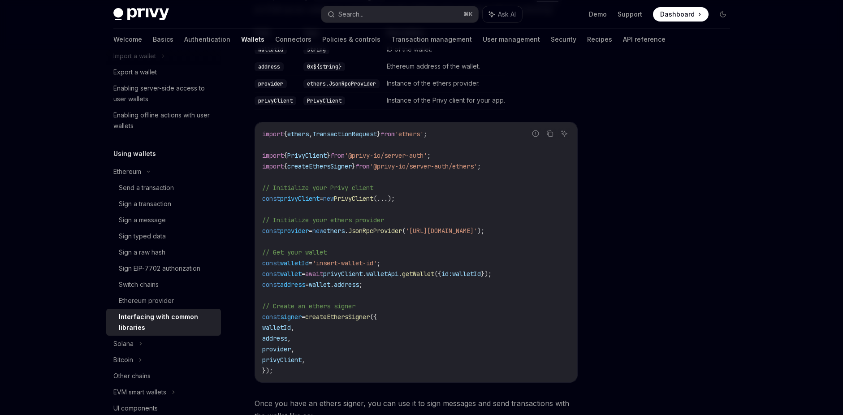
click at [327, 216] on span "// Initialize your ethers provider" at bounding box center [323, 220] width 122 height 8
click at [334, 194] on span "new" at bounding box center [328, 198] width 11 height 8
click at [344, 190] on code "import { ethers , TransactionRequest } from 'ethers' ; import { PrivyClient } f…" at bounding box center [416, 252] width 308 height 247
click at [347, 216] on span "// Initialize your ethers provider" at bounding box center [323, 220] width 122 height 8
click at [345, 227] on span "ethers" at bounding box center [334, 231] width 22 height 8
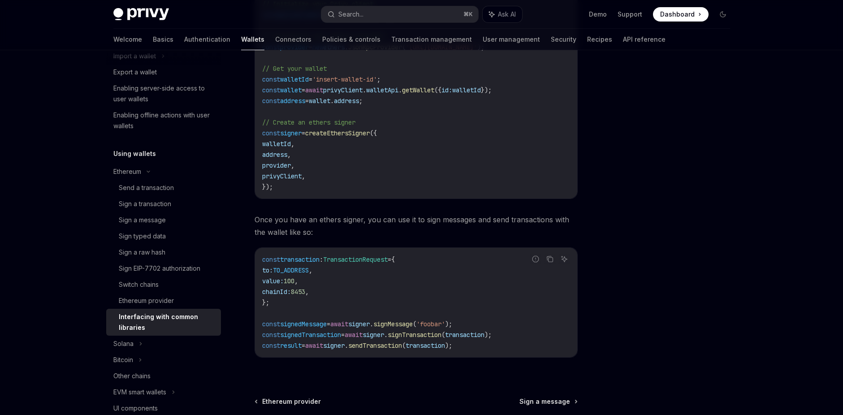
scroll to position [994, 0]
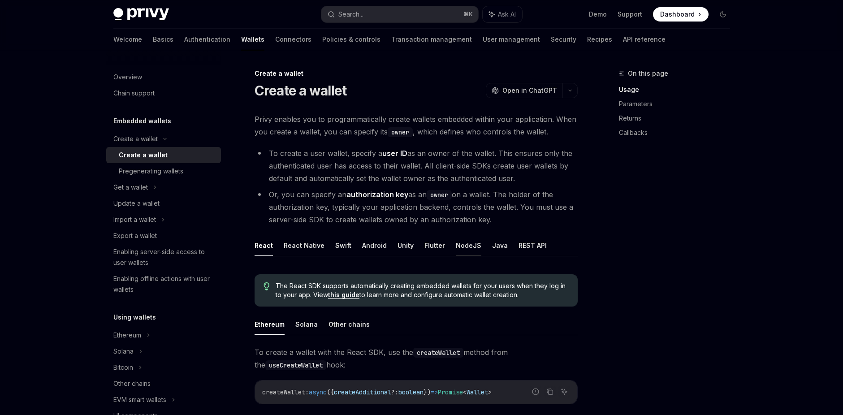
click at [457, 246] on button "NodeJS" at bounding box center [469, 245] width 26 height 21
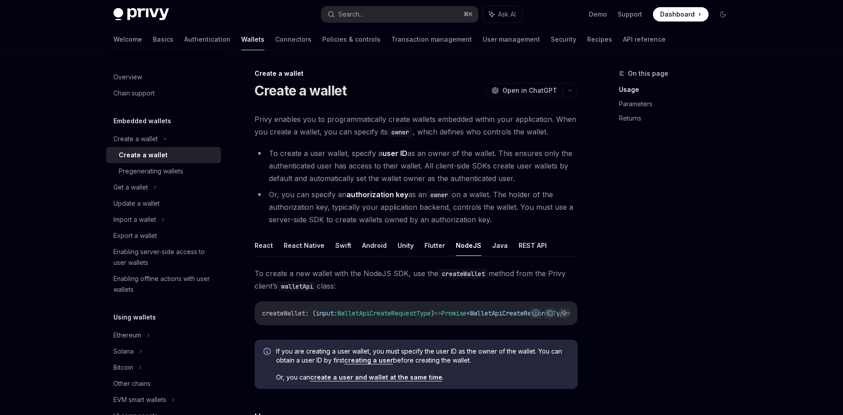
scroll to position [183, 0]
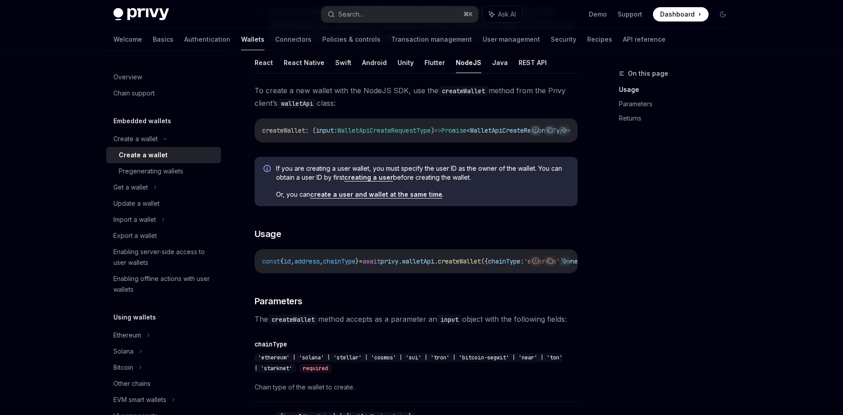
click at [434, 265] on span "walletApi" at bounding box center [418, 261] width 32 height 8
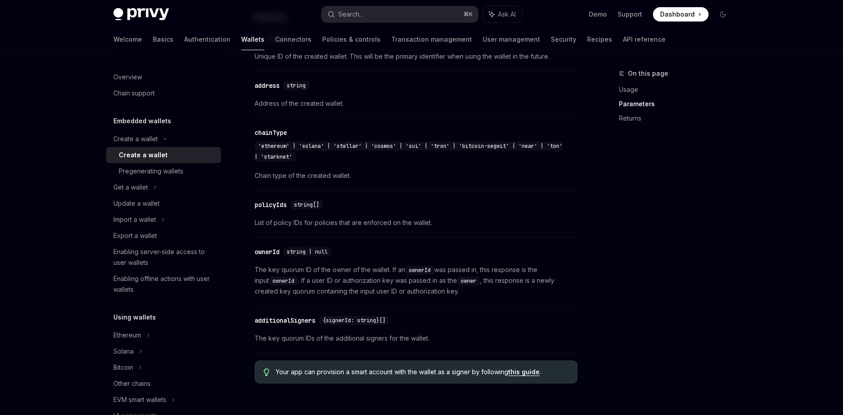
scroll to position [977, 0]
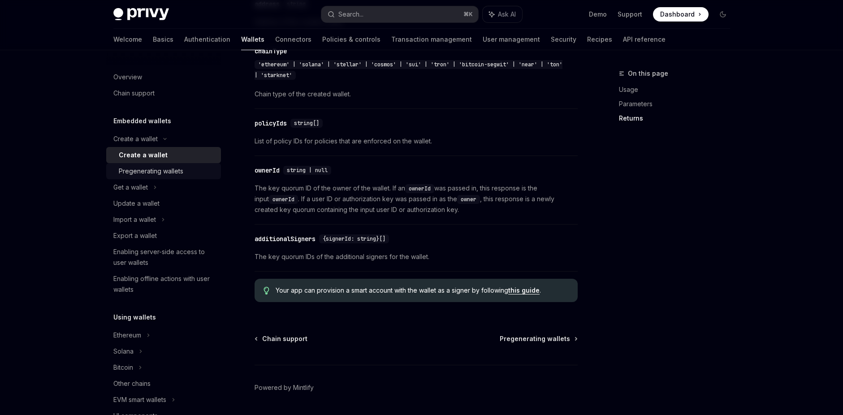
click at [156, 171] on div "Pregenerating wallets" at bounding box center [151, 171] width 65 height 11
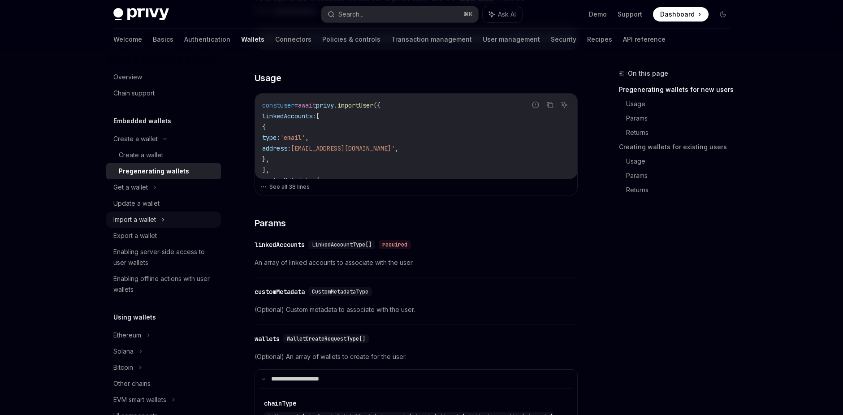
scroll to position [164, 0]
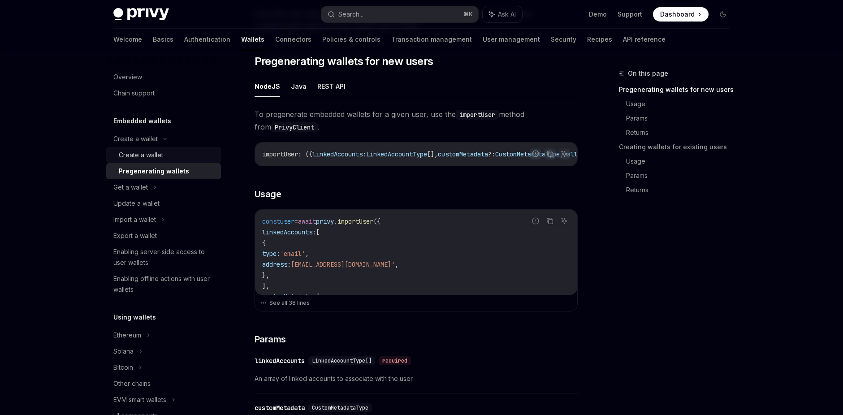
click at [143, 154] on div "Create a wallet" at bounding box center [141, 155] width 44 height 11
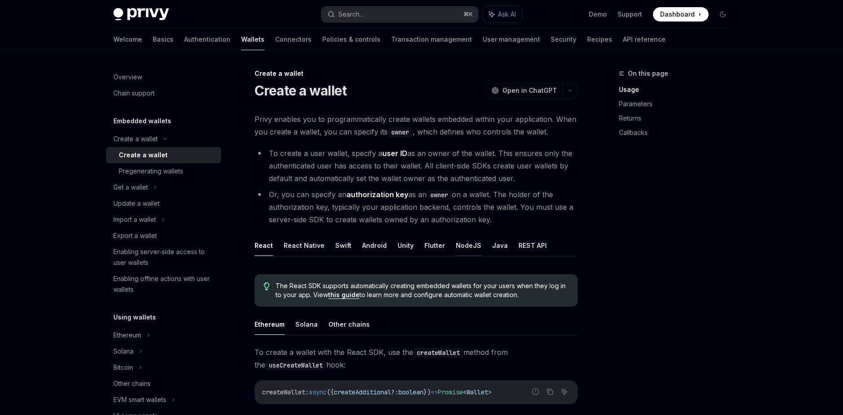
click at [463, 249] on button "NodeJS" at bounding box center [469, 245] width 26 height 21
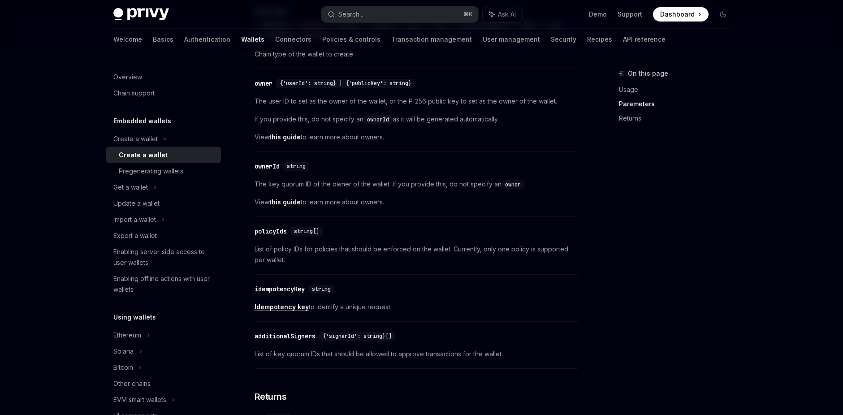
scroll to position [175, 0]
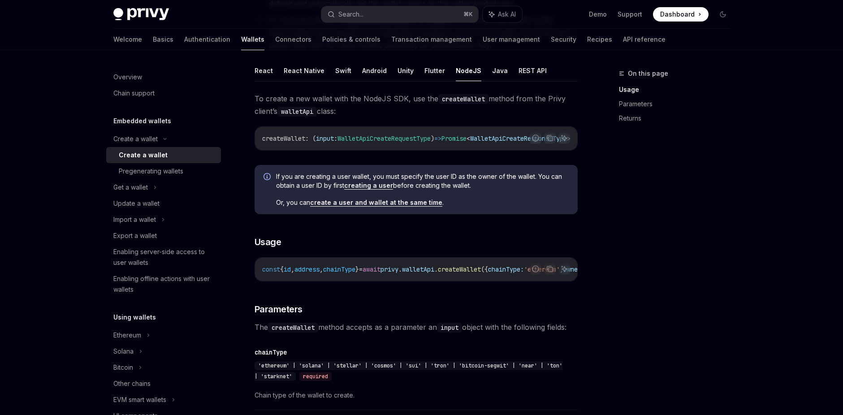
drag, startPoint x: 381, startPoint y: 282, endPoint x: 392, endPoint y: 282, distance: 11.2
click at [392, 281] on div "const { id , address , chainType } = await privy . walletApi . createWallet ({ …" at bounding box center [416, 269] width 322 height 23
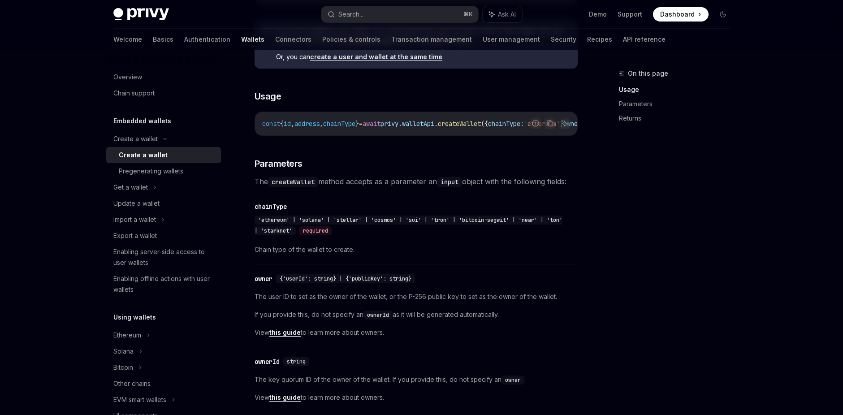
scroll to position [319, 0]
drag, startPoint x: 354, startPoint y: 140, endPoint x: 474, endPoint y: 144, distance: 120.6
click at [488, 138] on div "Report incorrect code Copy Ask AI const { id , address , chainType } = await pr…" at bounding box center [415, 125] width 323 height 24
drag, startPoint x: 443, startPoint y: 144, endPoint x: 469, endPoint y: 144, distance: 26.4
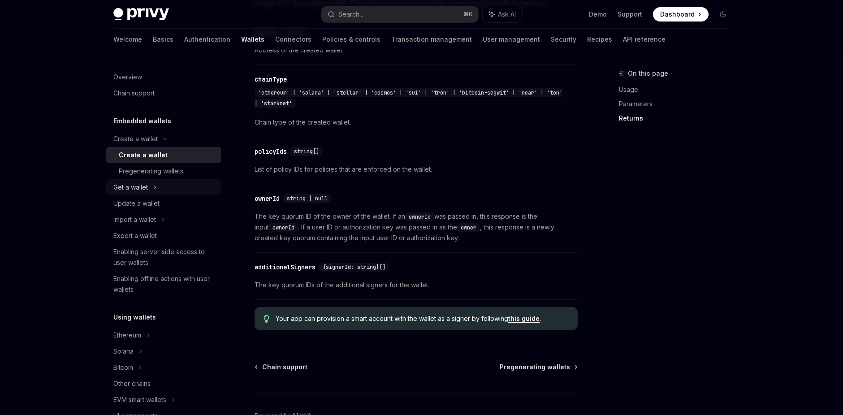
scroll to position [940, 0]
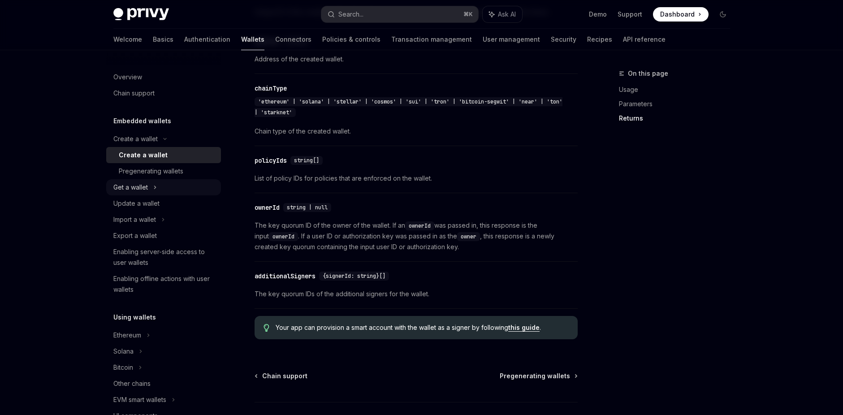
click at [146, 190] on div "Get a wallet" at bounding box center [130, 187] width 34 height 11
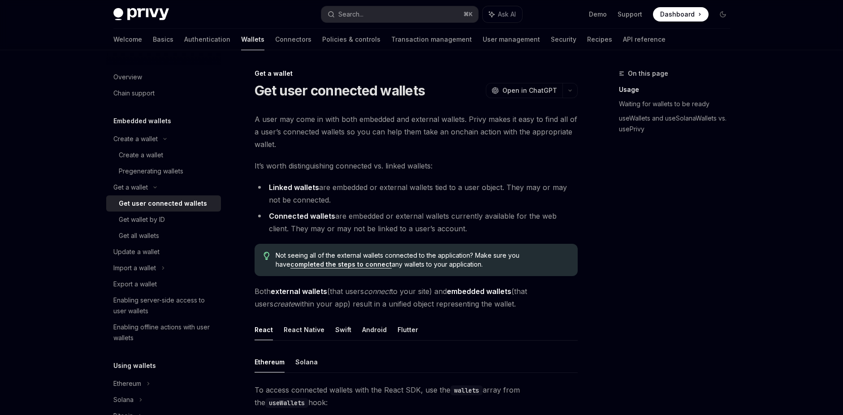
click at [151, 203] on div "Get user connected wallets" at bounding box center [163, 203] width 88 height 11
type textarea "*"
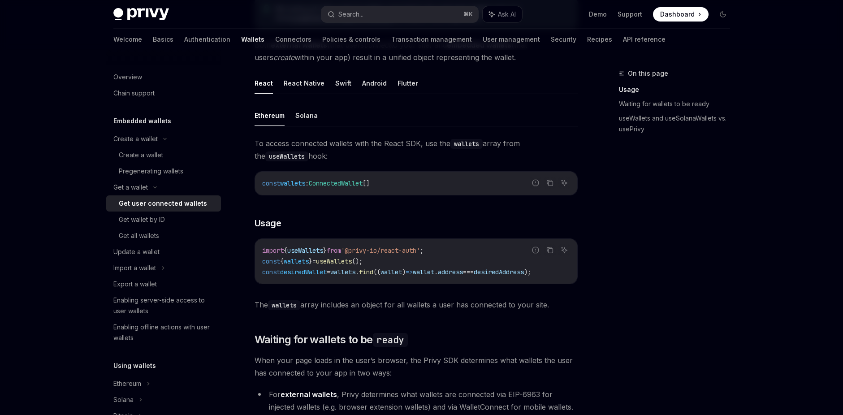
scroll to position [139, 0]
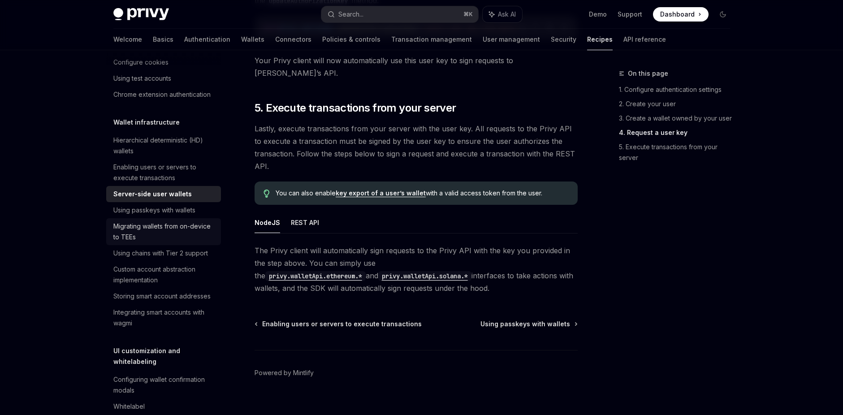
scroll to position [179, 0]
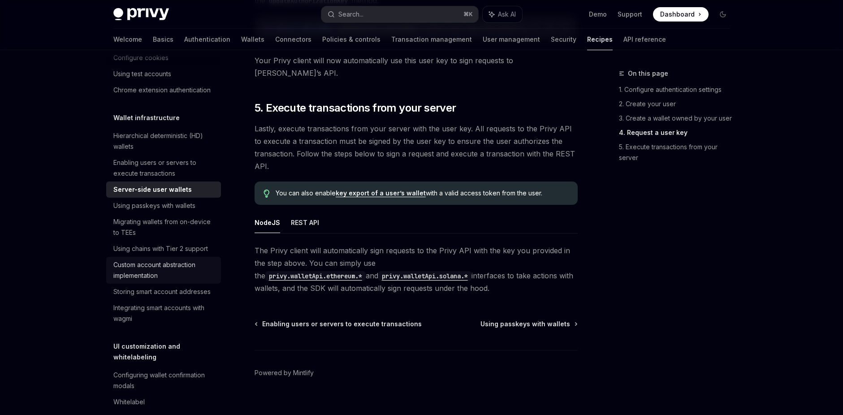
click at [155, 281] on div "Custom account abstraction implementation" at bounding box center [164, 270] width 102 height 22
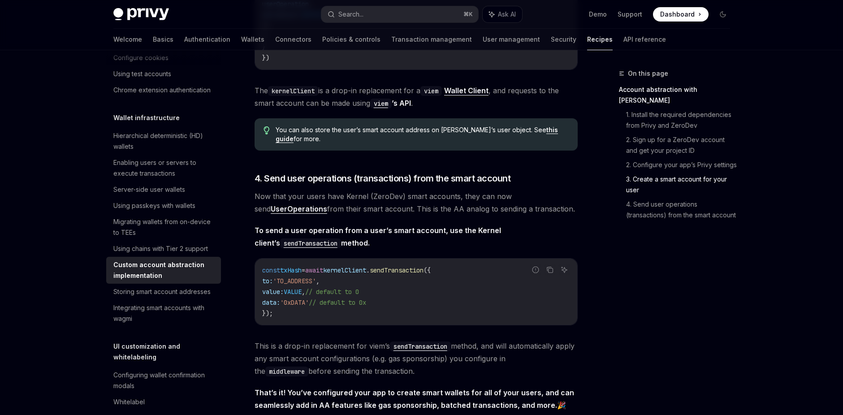
scroll to position [1542, 0]
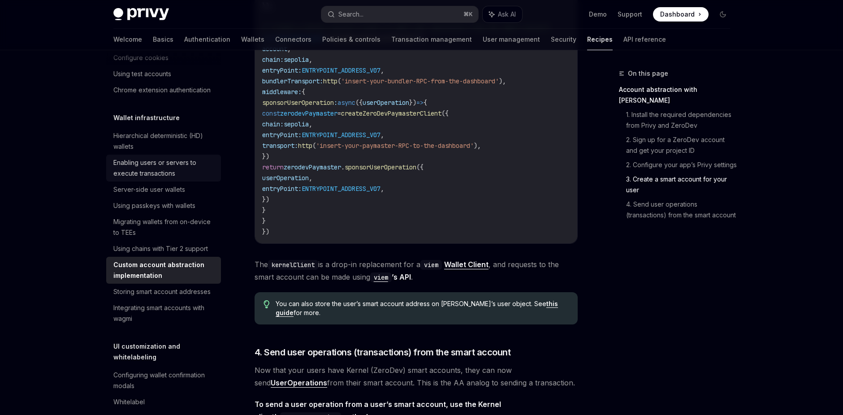
click at [159, 179] on div "Enabling users or servers to execute transactions" at bounding box center [164, 168] width 102 height 22
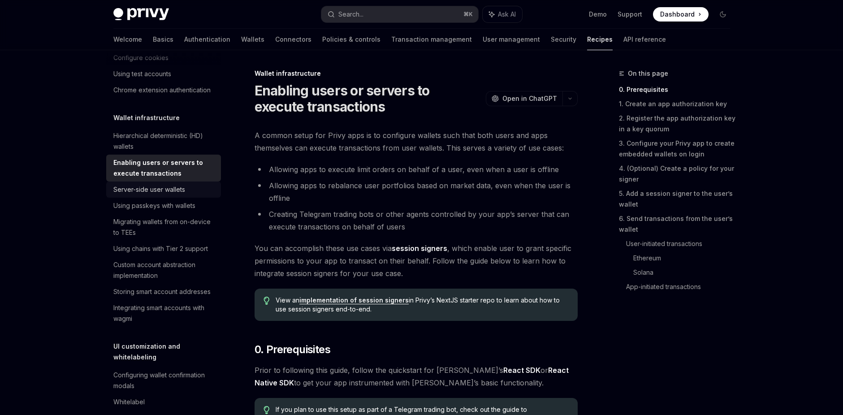
click at [162, 195] on div "Server-side user wallets" at bounding box center [149, 189] width 72 height 11
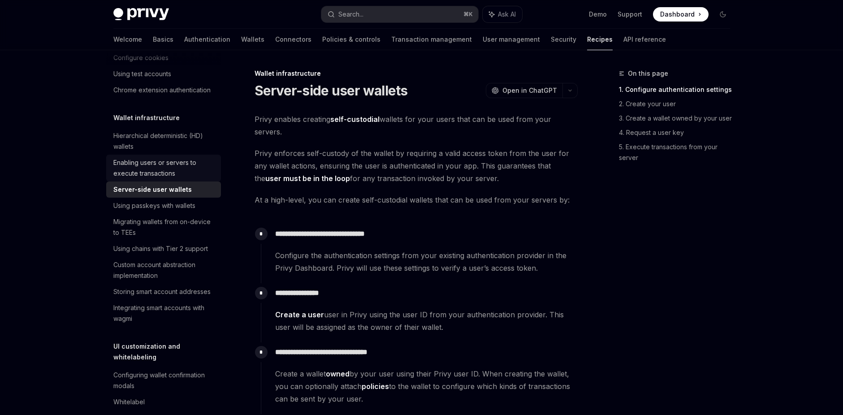
scroll to position [163, 0]
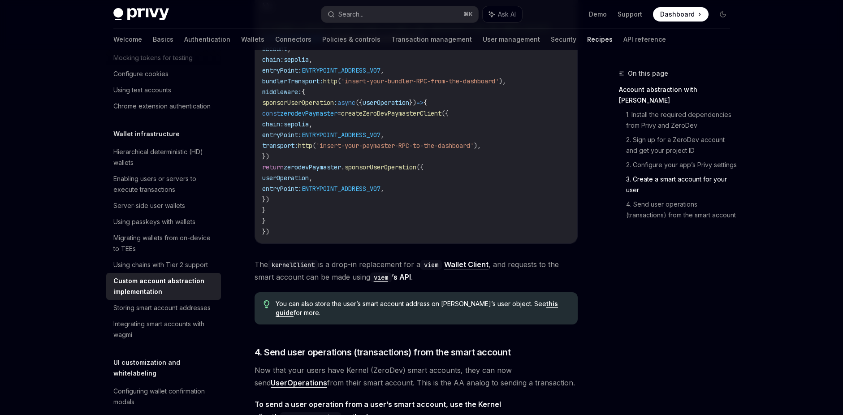
type textarea "*"
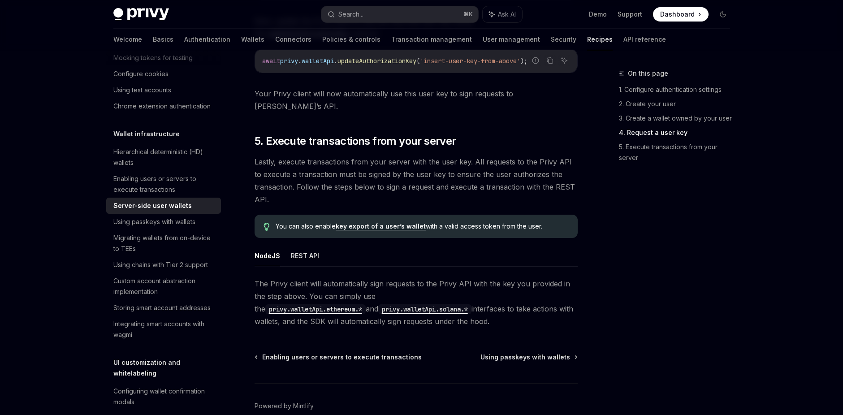
scroll to position [1668, 0]
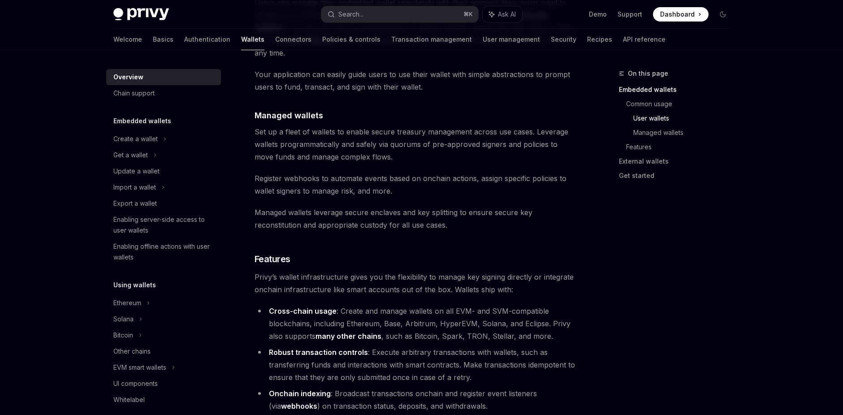
scroll to position [878, 0]
